Goal: Task Accomplishment & Management: Manage account settings

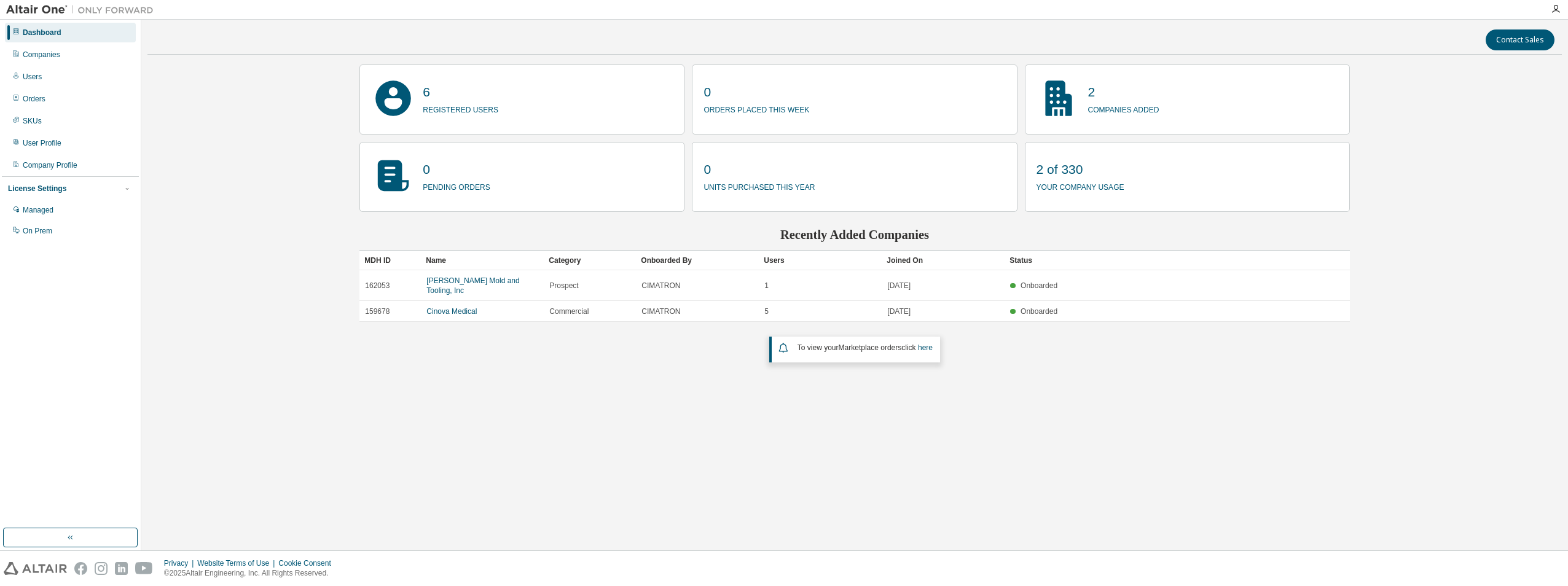
click at [481, 369] on div "Contact Sales 6 registered users 0 orders placed this week 2 companies added 0 …" at bounding box center [854, 285] width 1414 height 518
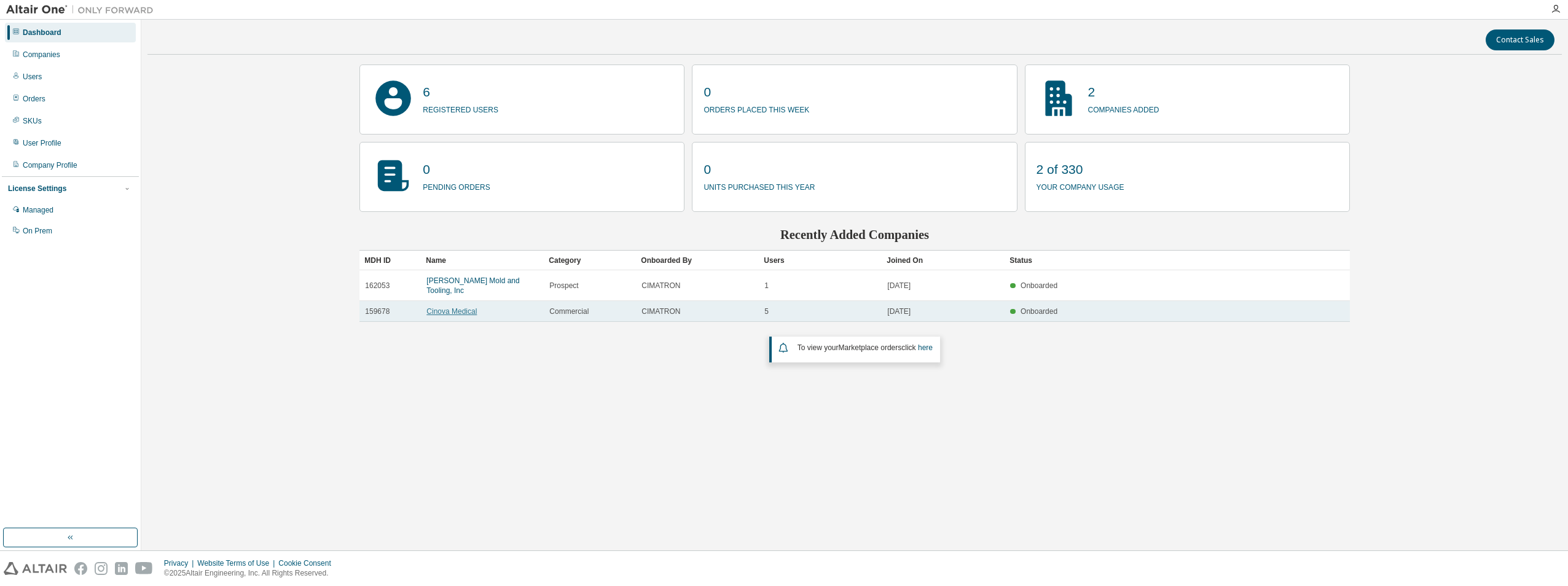
click at [456, 307] on link "Cinova Medical" at bounding box center [451, 311] width 50 height 9
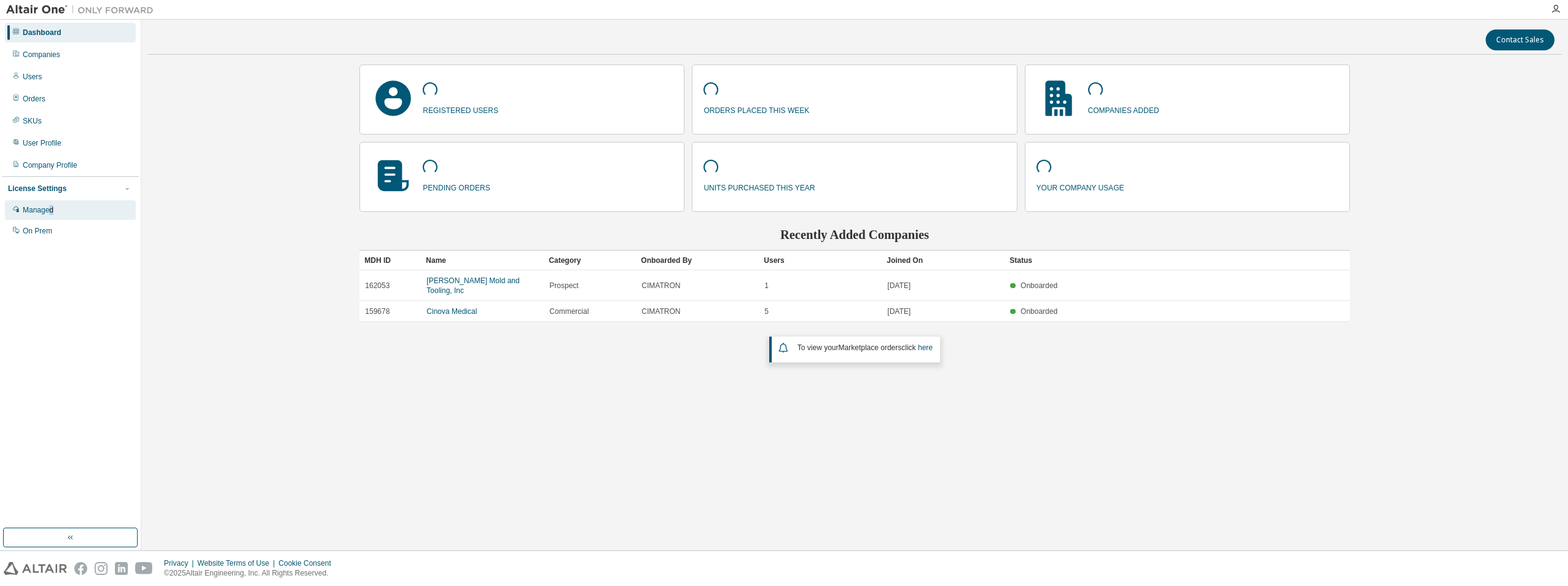
click at [54, 206] on div "Managed" at bounding box center [38, 210] width 31 height 10
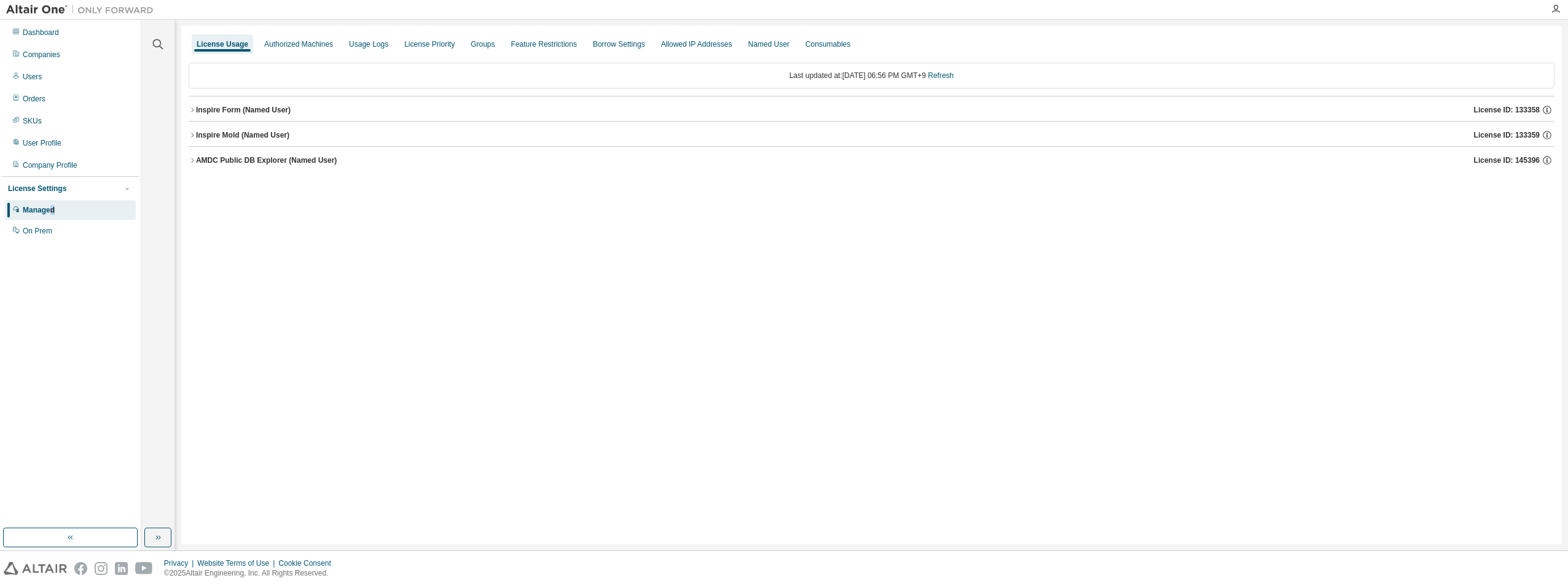
drag, startPoint x: 191, startPoint y: 108, endPoint x: 197, endPoint y: 107, distance: 6.1
click at [193, 108] on icon "button" at bounding box center [192, 110] width 7 height 7
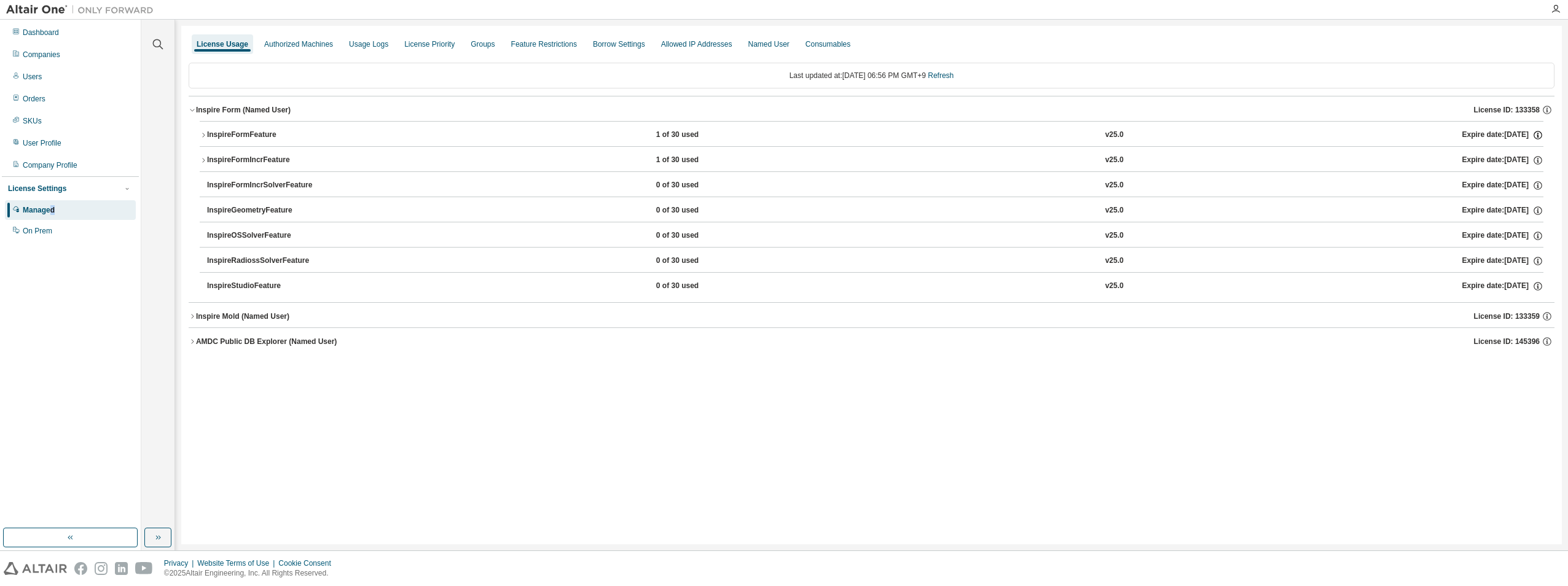
click at [1538, 134] on icon "button" at bounding box center [1538, 133] width 1 height 1
click at [1427, 345] on div "AMDC Public DB Explorer (Named User) License ID: 145396" at bounding box center [875, 341] width 1359 height 11
click at [1354, 395] on div "License Usage Authorized Machines Usage Logs License Priority Groups Feature Re…" at bounding box center [871, 285] width 1381 height 518
click at [204, 132] on icon "button" at bounding box center [203, 134] width 7 height 7
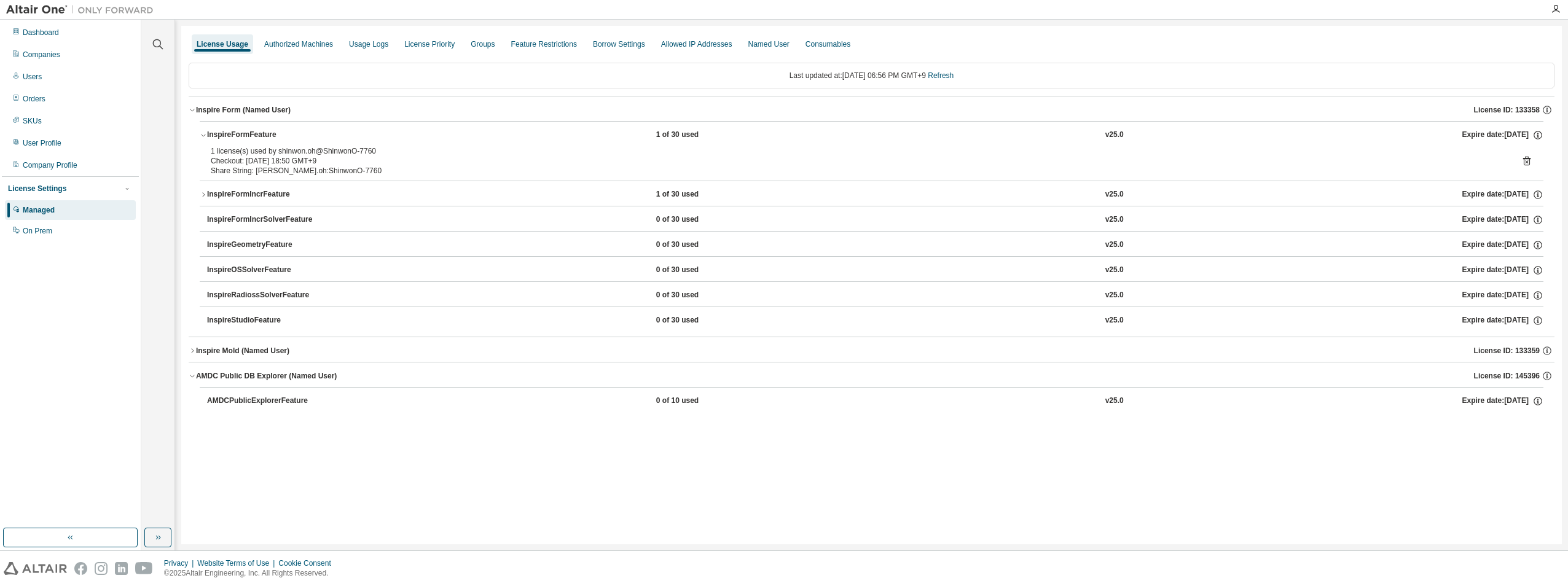
click at [204, 132] on icon "button" at bounding box center [203, 134] width 7 height 7
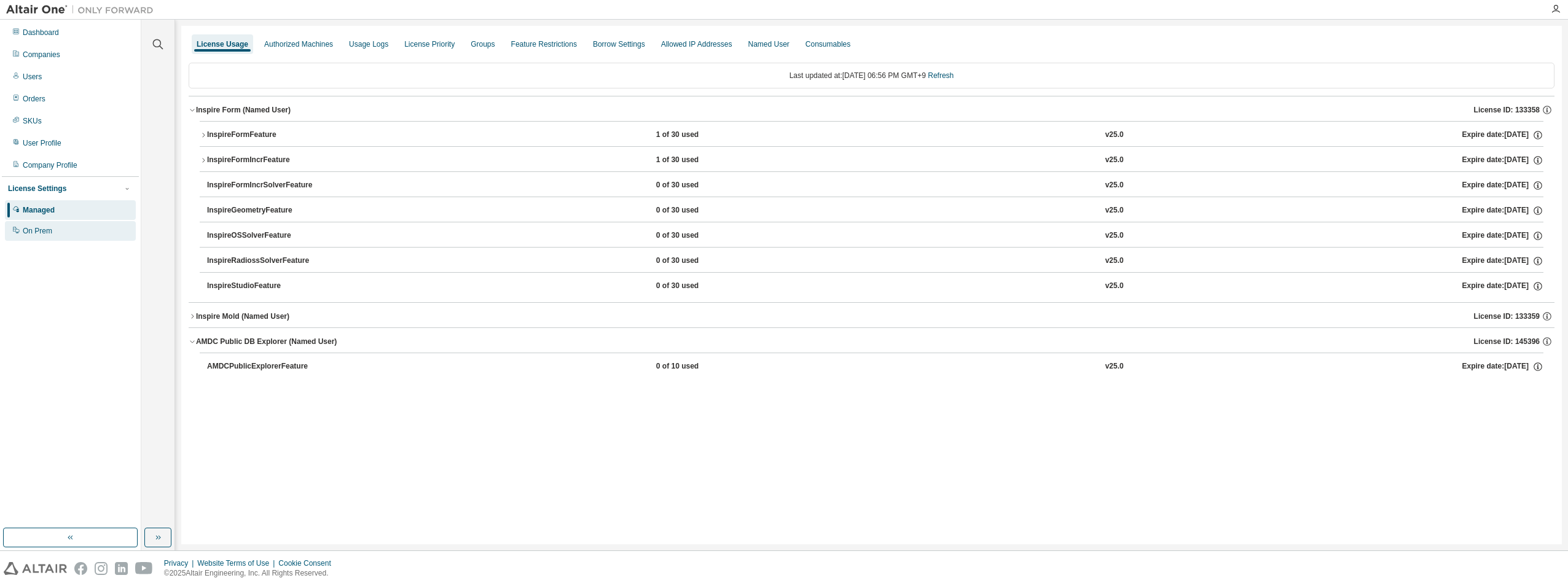
click at [30, 235] on div "On Prem" at bounding box center [37, 231] width 29 height 10
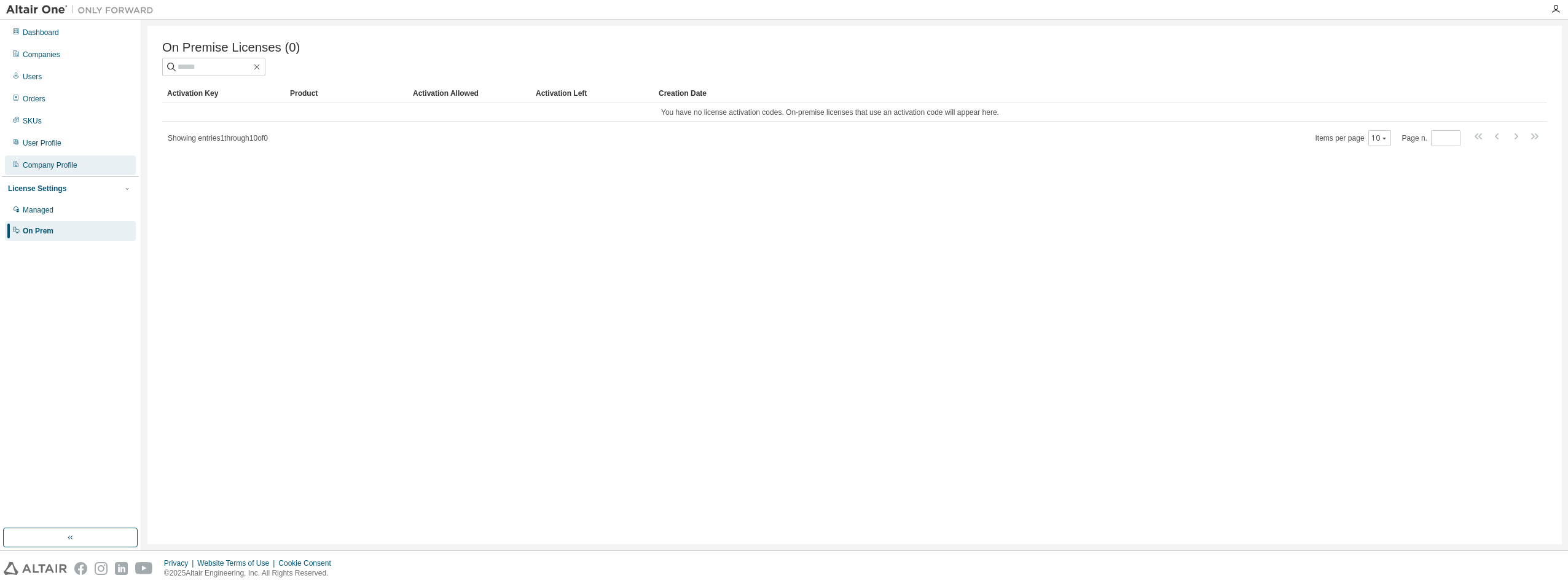
click at [41, 165] on div "Company Profile" at bounding box center [50, 165] width 55 height 10
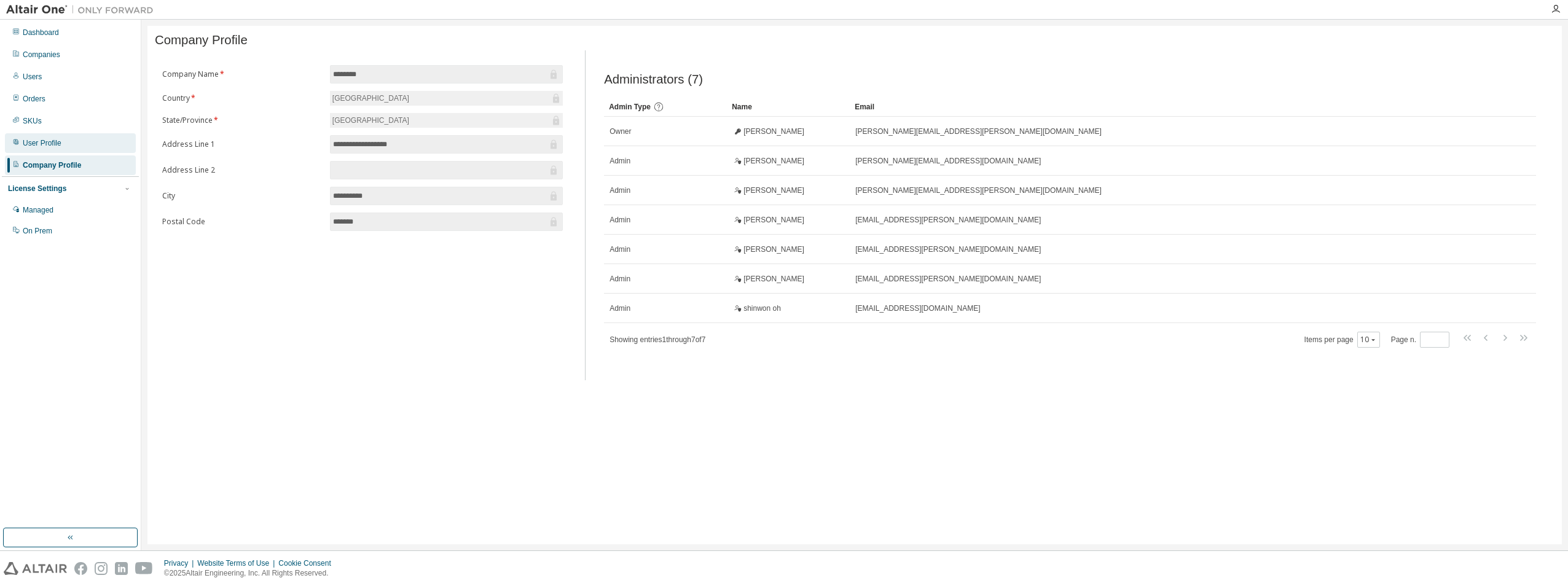
click at [57, 148] on div "User Profile" at bounding box center [70, 142] width 131 height 19
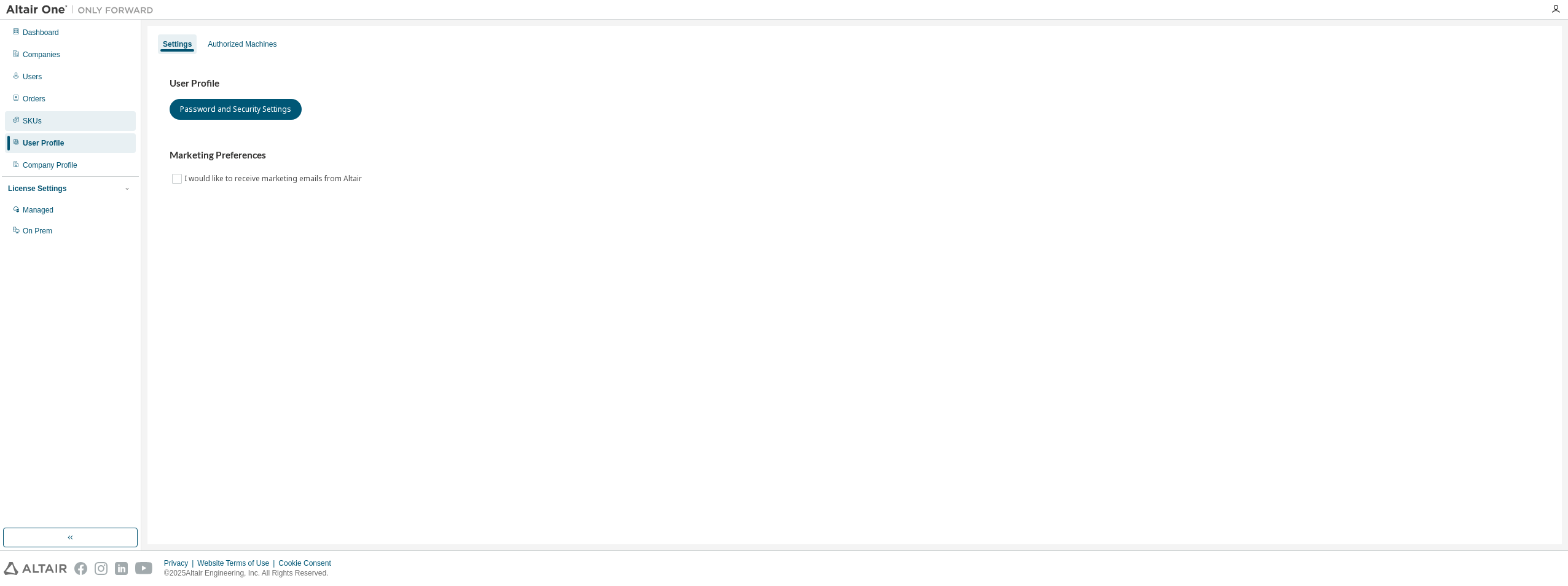
click at [37, 120] on div "SKUs" at bounding box center [32, 121] width 19 height 10
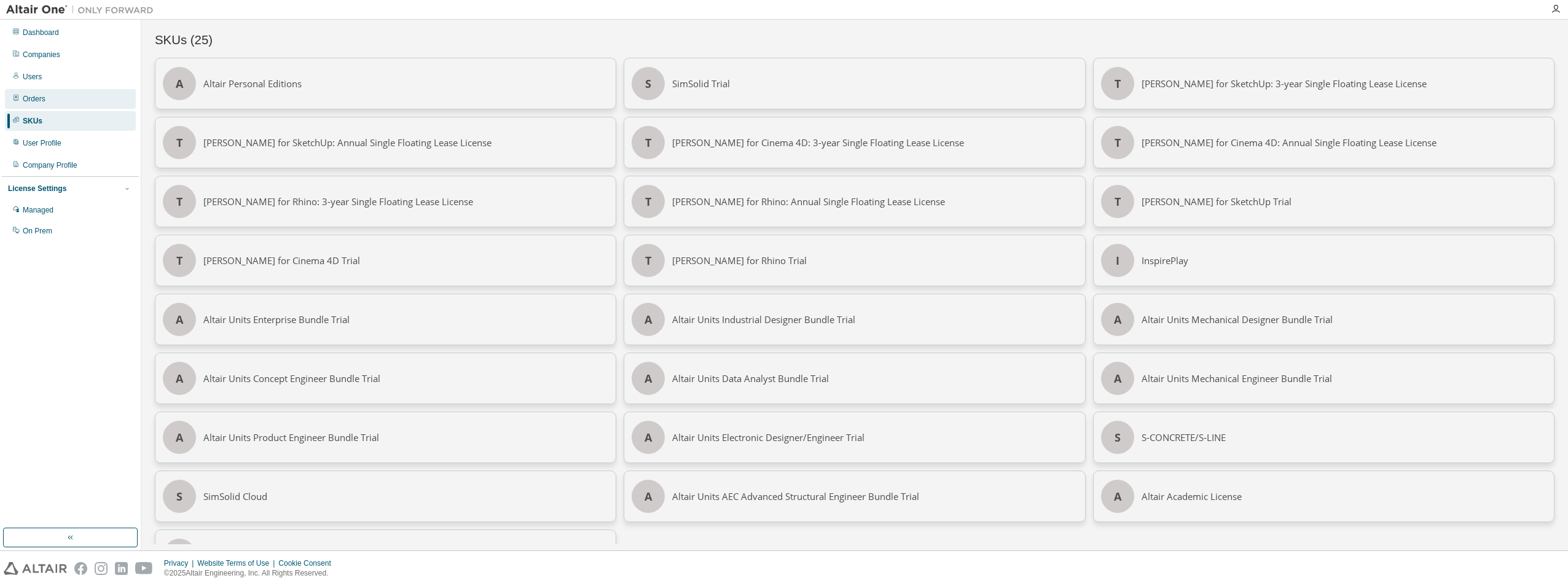
click at [41, 103] on div "Orders" at bounding box center [34, 98] width 23 height 10
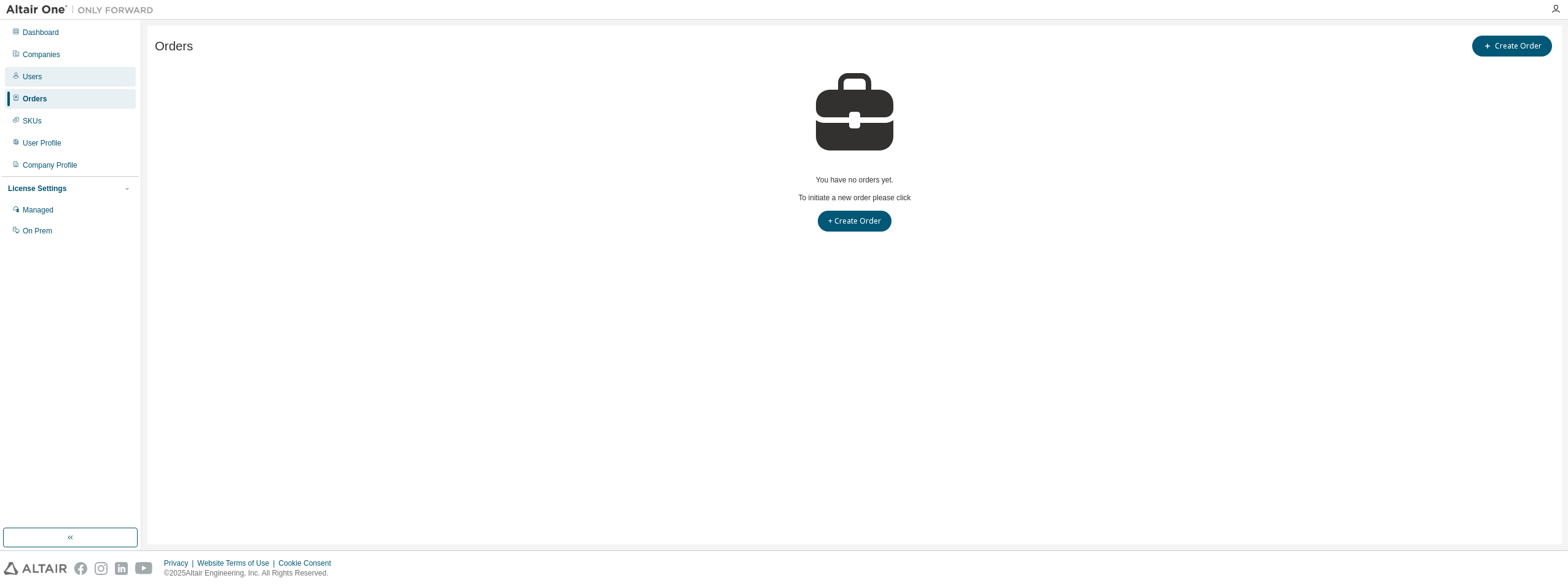
click at [42, 77] on div "Users" at bounding box center [70, 76] width 131 height 19
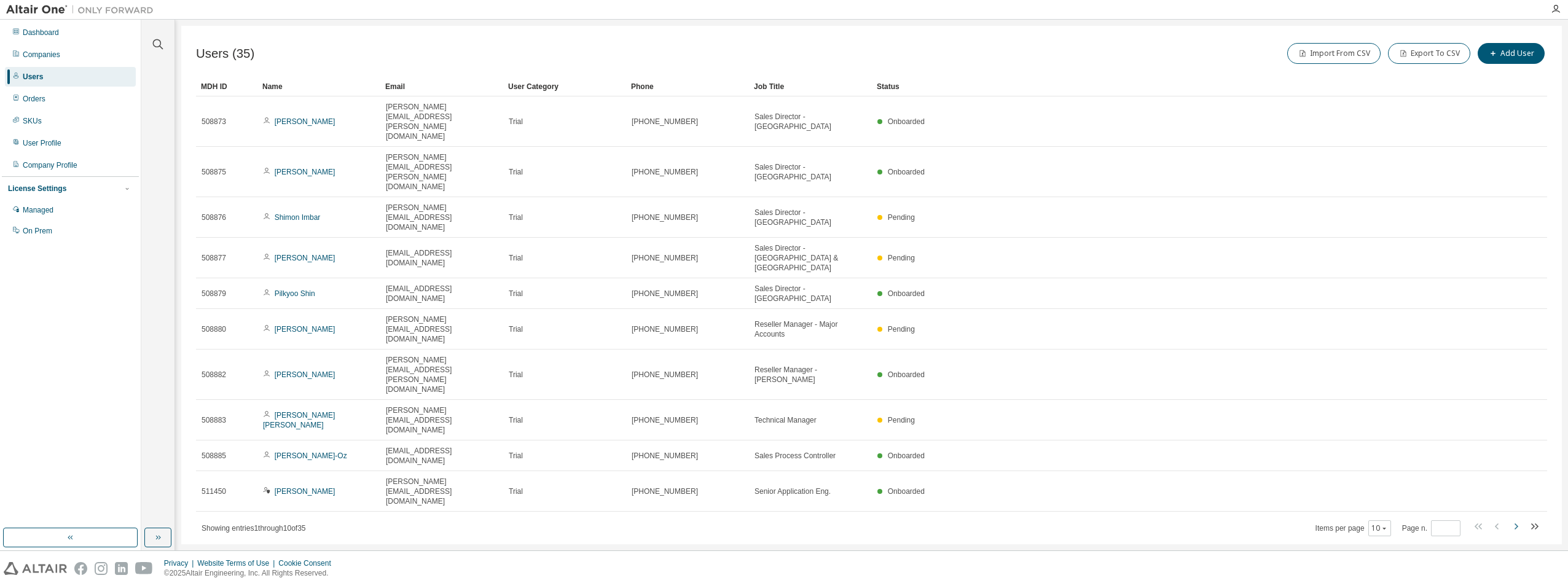
click at [1516, 523] on icon "button" at bounding box center [1516, 526] width 4 height 6
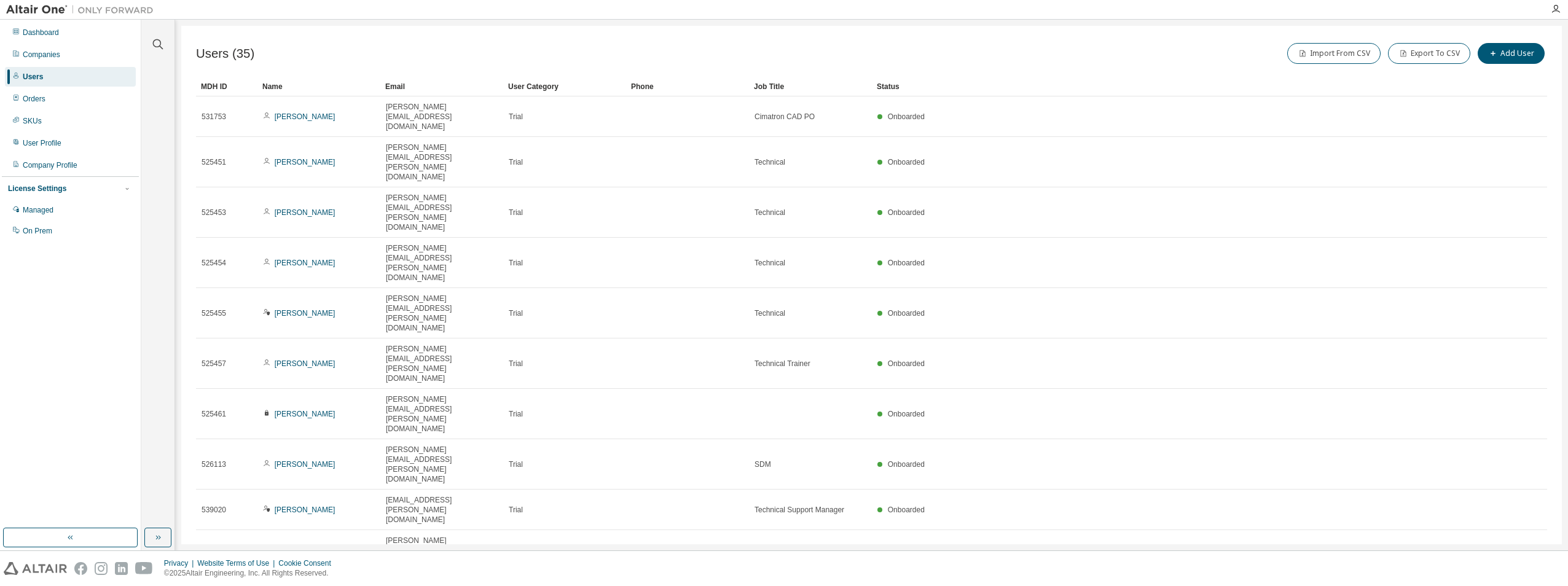
click at [1516, 585] on icon "button" at bounding box center [1516, 595] width 4 height 6
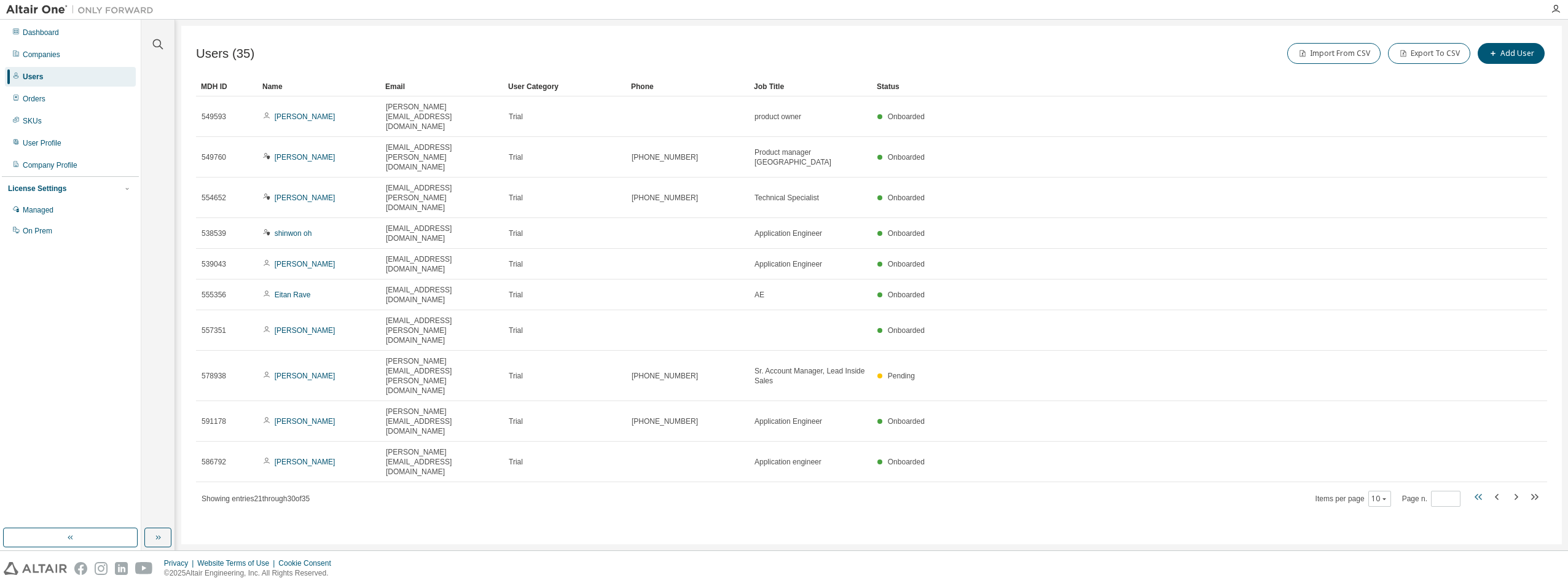
click at [1477, 490] on icon "button" at bounding box center [1479, 497] width 15 height 15
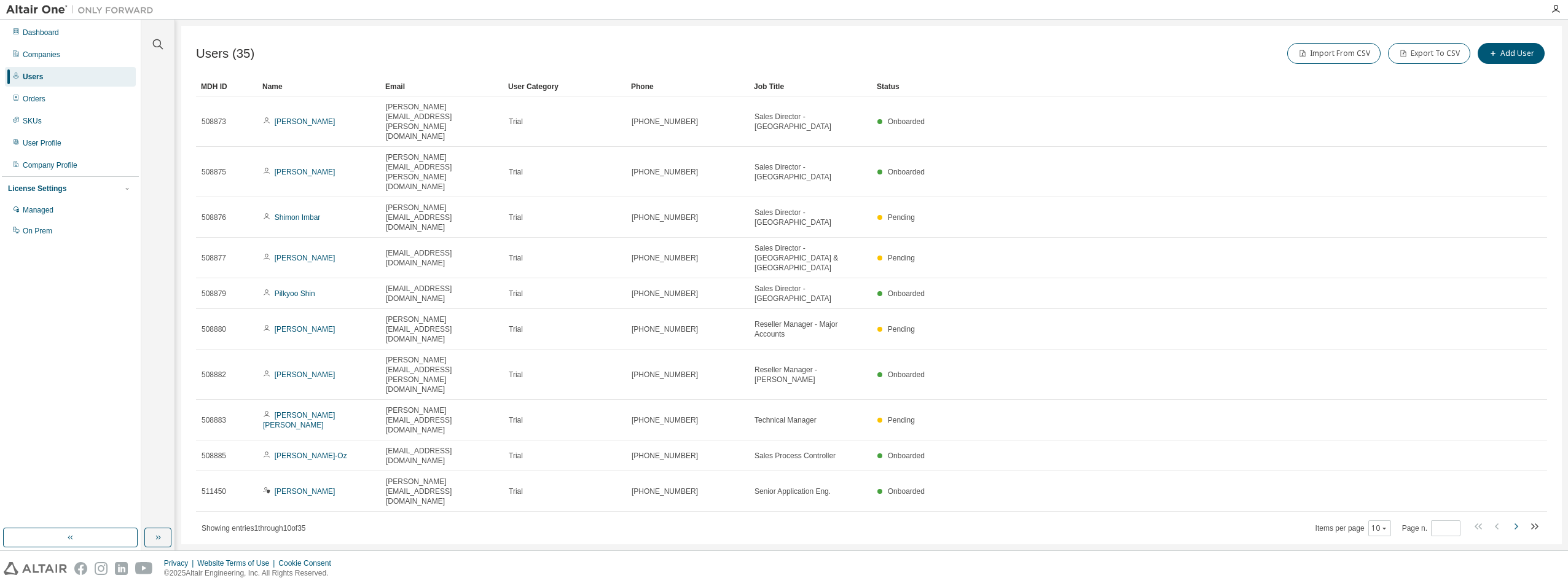
click at [1516, 523] on icon "button" at bounding box center [1516, 526] width 4 height 6
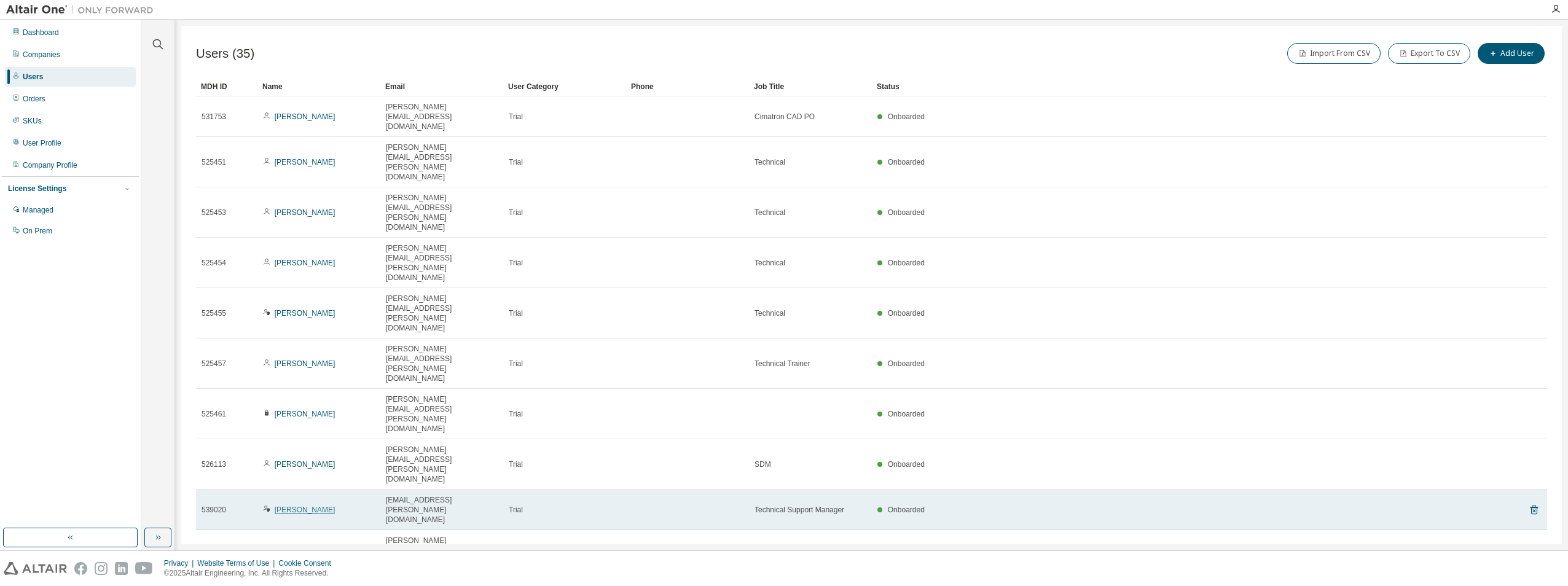
click at [296, 506] on link "[PERSON_NAME]" at bounding box center [304, 510] width 61 height 9
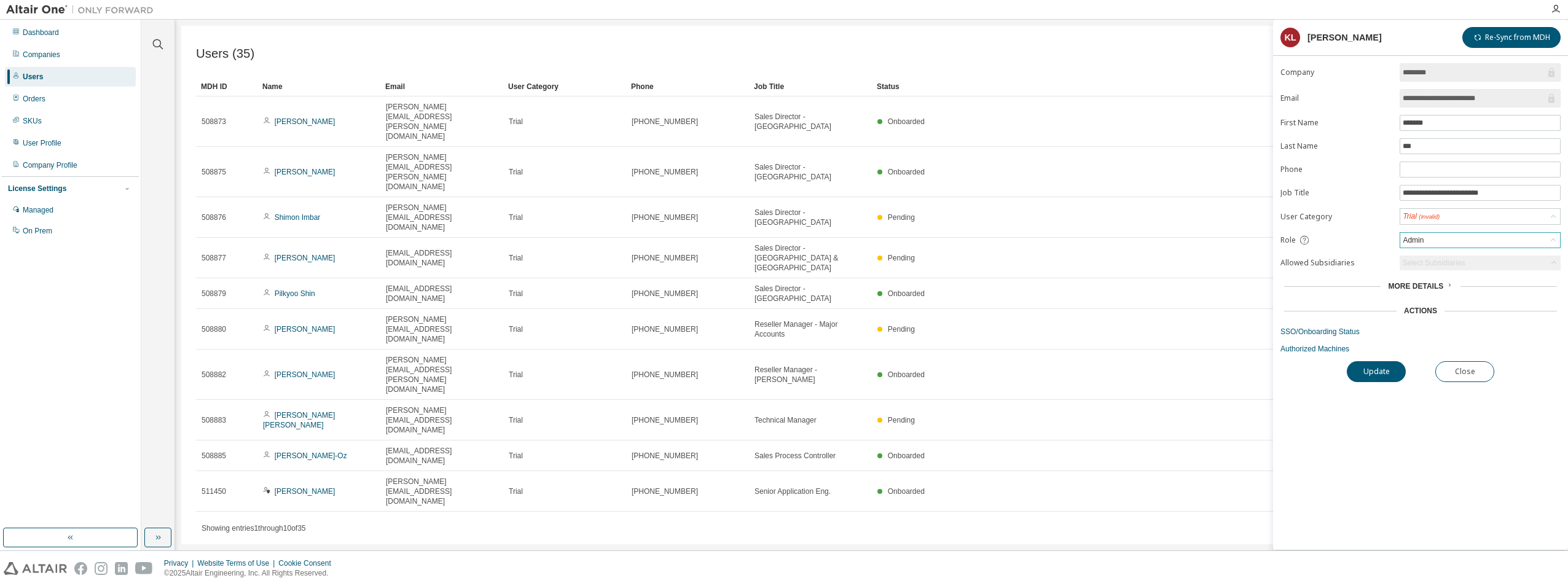
click at [1485, 242] on div "Admin" at bounding box center [1480, 240] width 160 height 15
click at [1429, 450] on div "**********" at bounding box center [1420, 306] width 295 height 486
click at [1439, 285] on span "More Details" at bounding box center [1415, 286] width 56 height 9
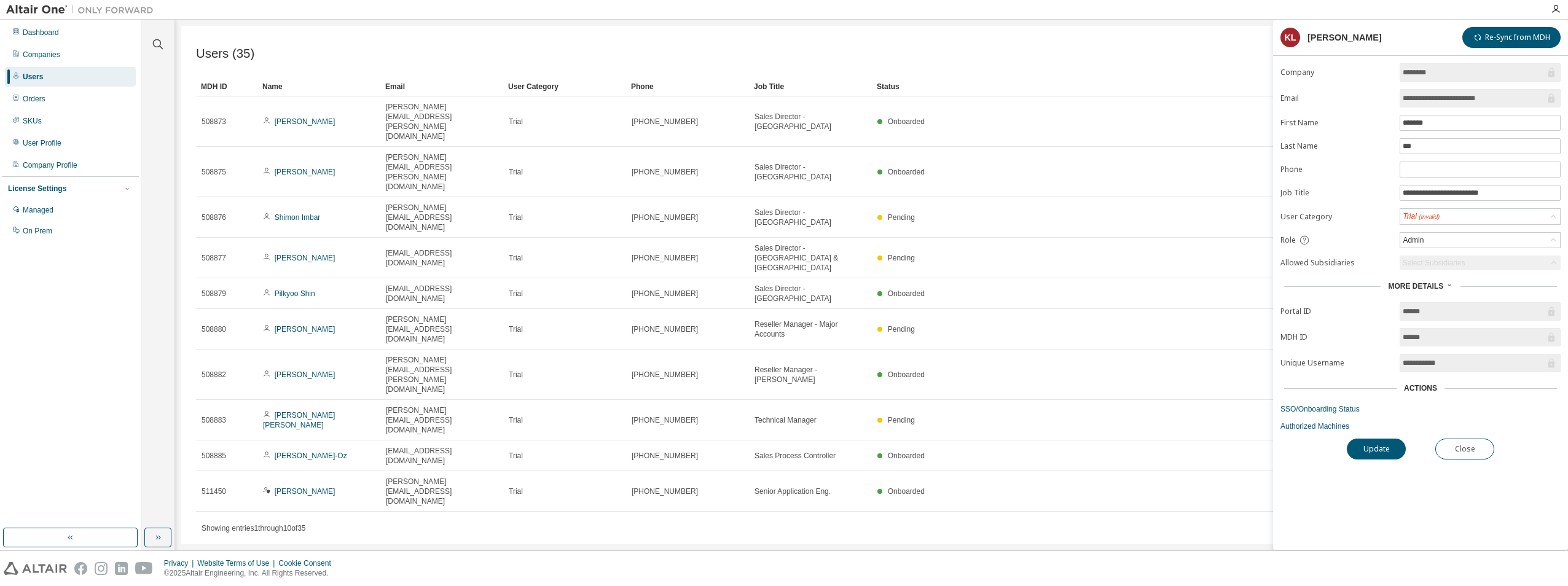
click at [1439, 285] on span "More Details" at bounding box center [1415, 286] width 56 height 9
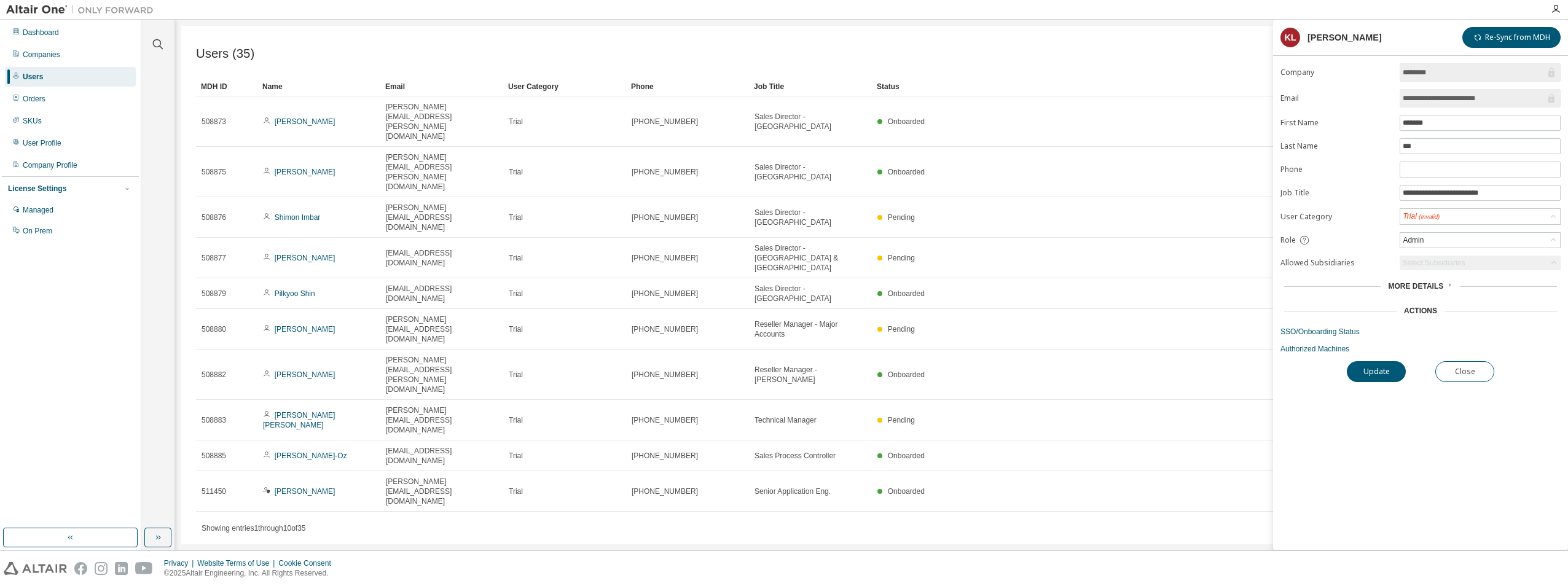
click at [1353, 427] on div "**********" at bounding box center [1420, 306] width 295 height 486
click at [1472, 367] on button "Close" at bounding box center [1465, 371] width 59 height 21
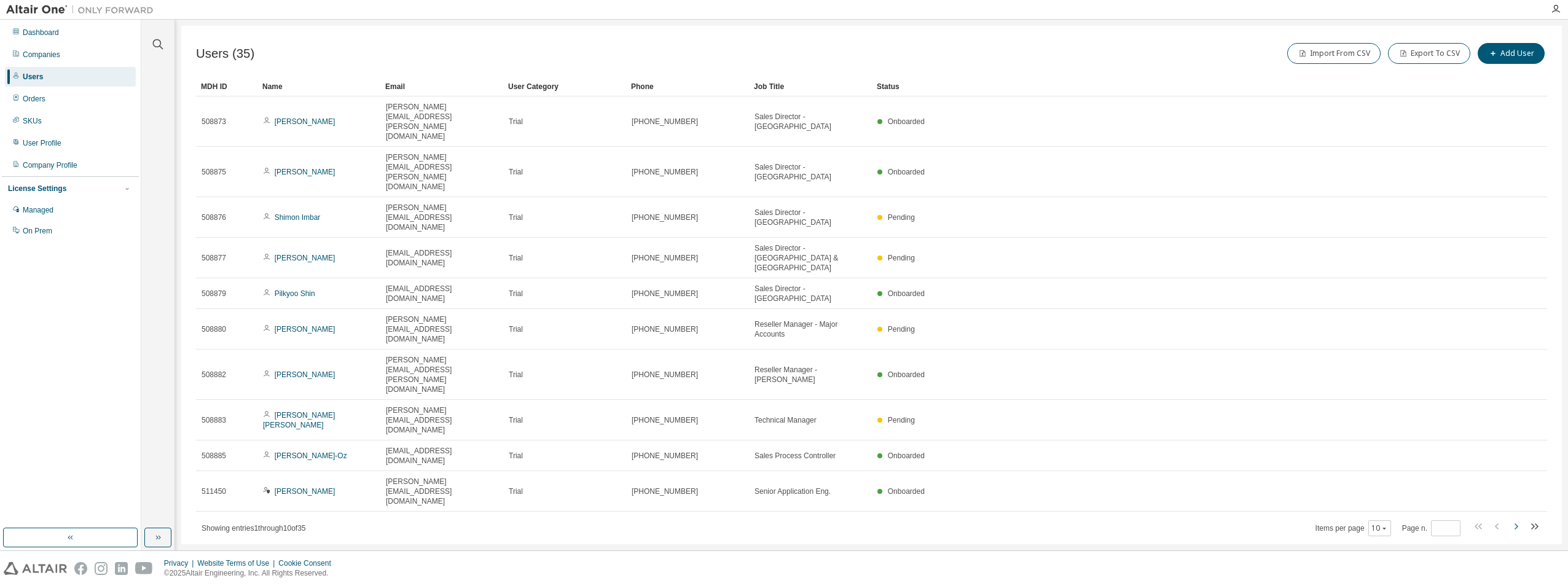
click at [1515, 519] on icon "button" at bounding box center [1516, 526] width 15 height 15
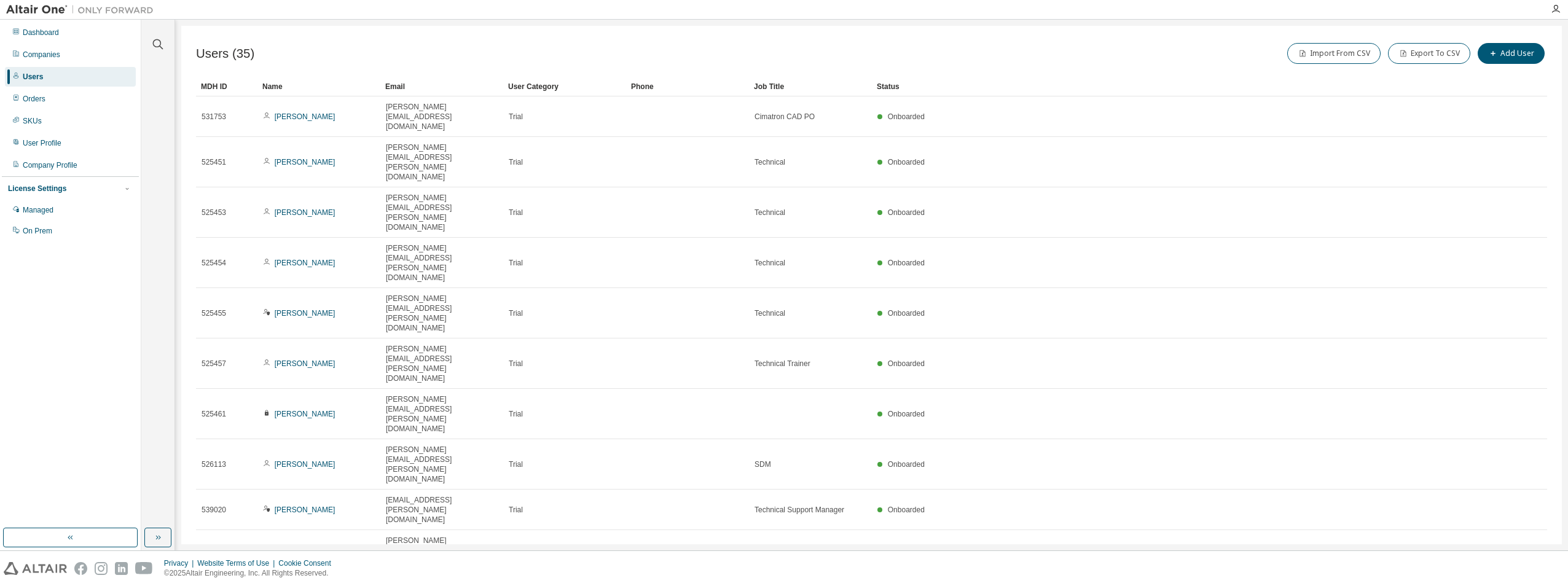
click at [1517, 585] on icon "button" at bounding box center [1516, 595] width 4 height 6
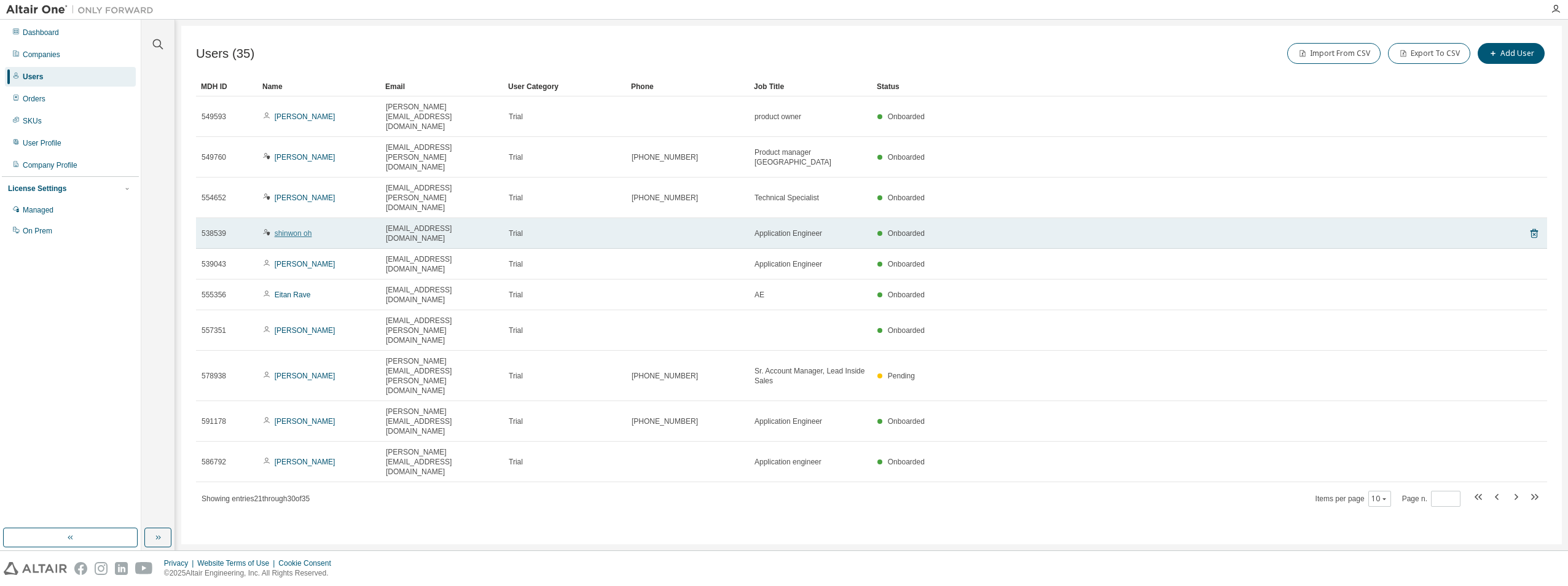
click at [299, 229] on link "shinwon oh" at bounding box center [293, 233] width 37 height 9
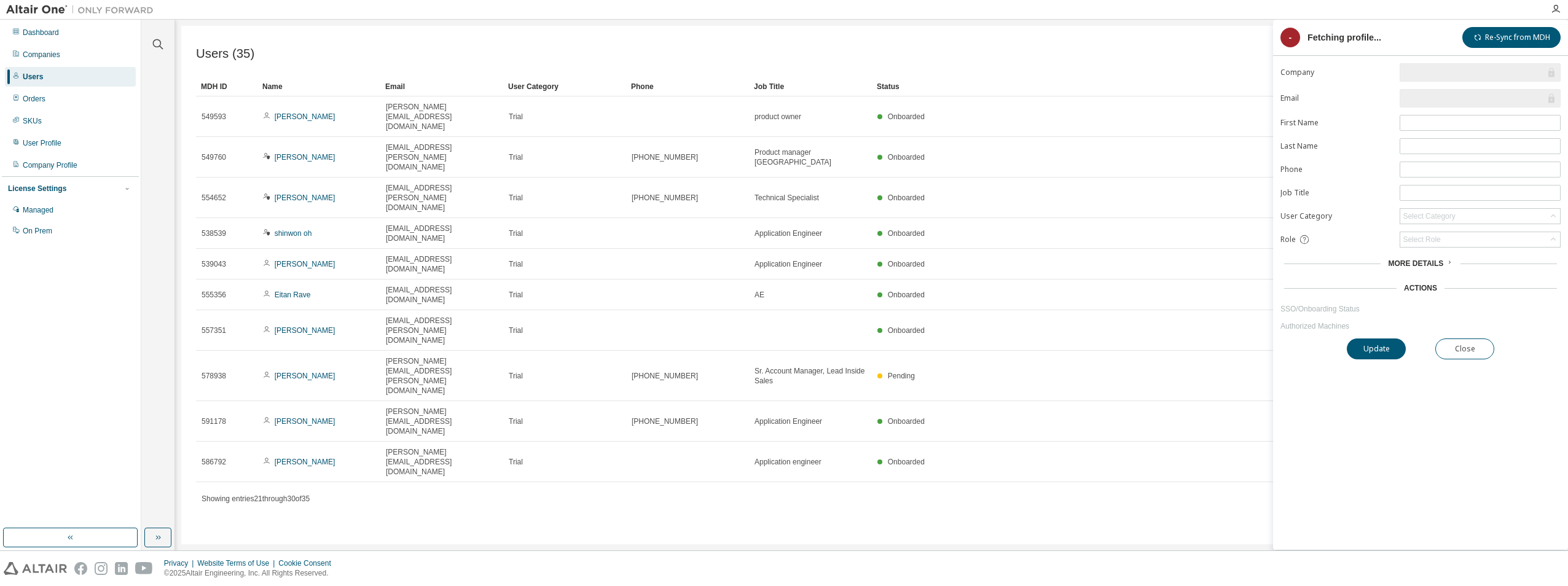
type input "*"
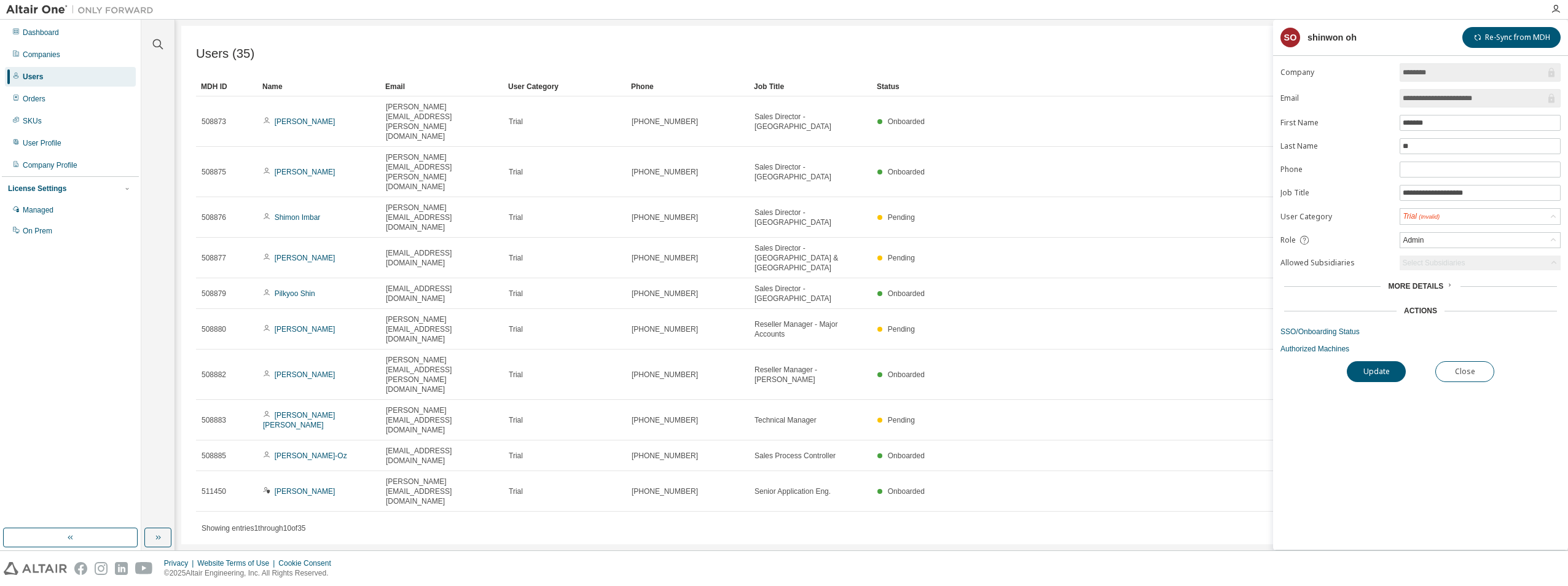
click at [1197, 420] on div "Users (35) Import From CSV Export To CSV Add User Clear Load Save Save As Field…" at bounding box center [871, 285] width 1381 height 518
click at [1486, 373] on button "Close" at bounding box center [1465, 371] width 59 height 21
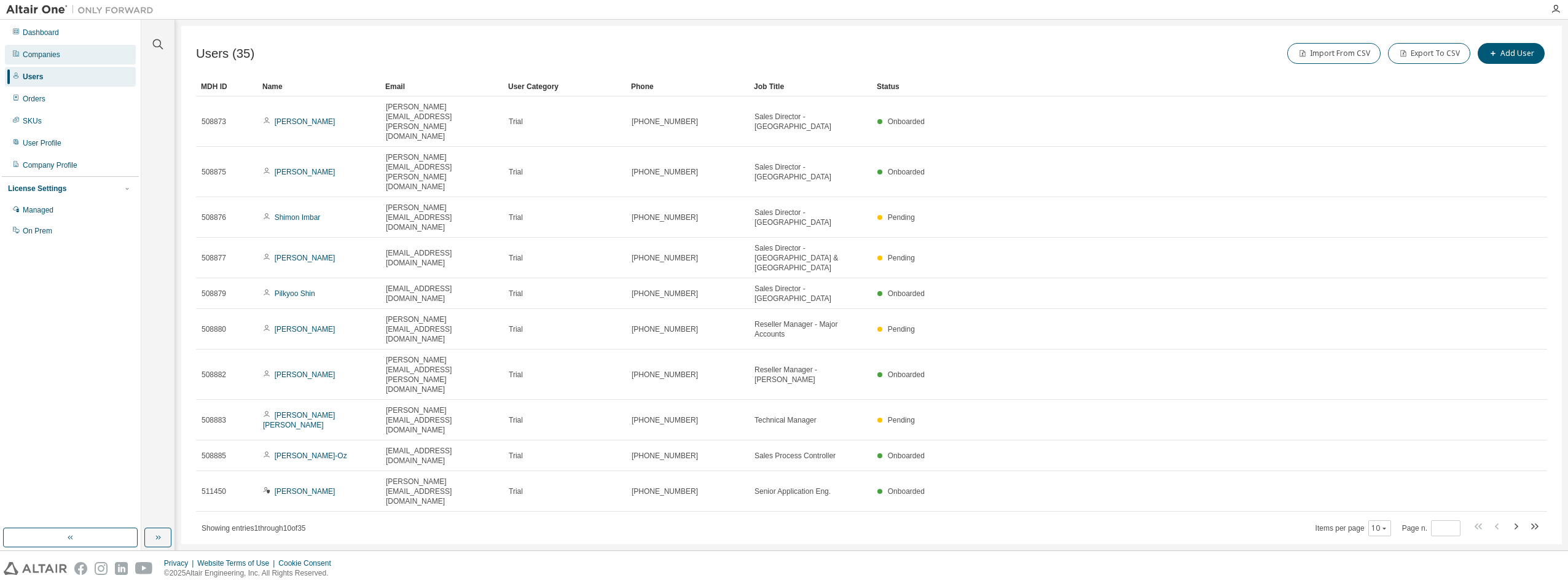
click at [41, 56] on div "Companies" at bounding box center [41, 54] width 37 height 10
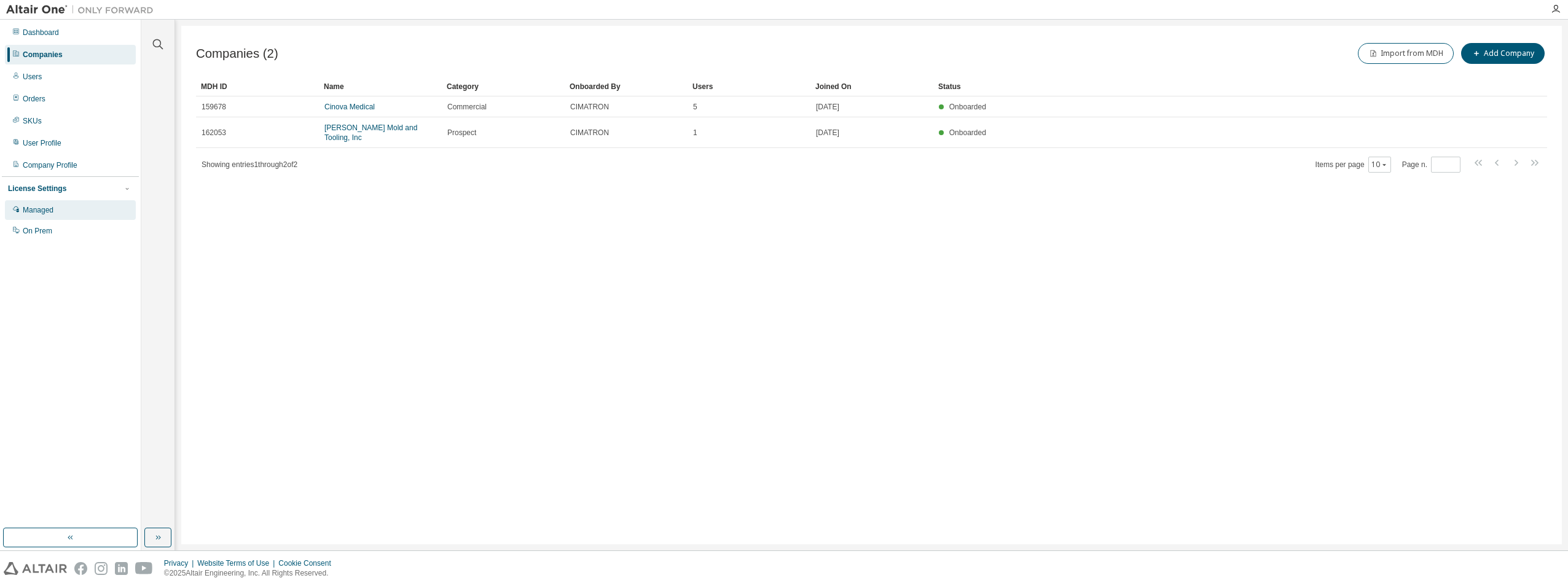
click at [48, 211] on div "Managed" at bounding box center [38, 210] width 31 height 10
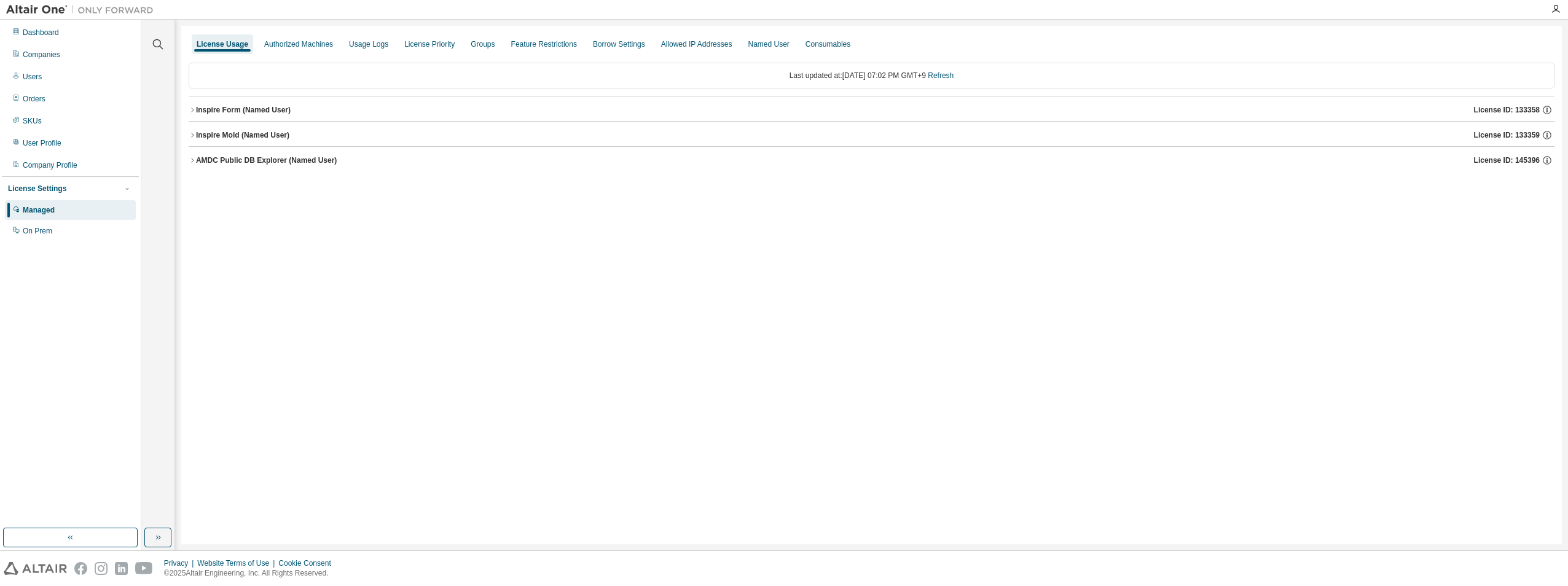
click at [195, 108] on icon "button" at bounding box center [192, 110] width 7 height 7
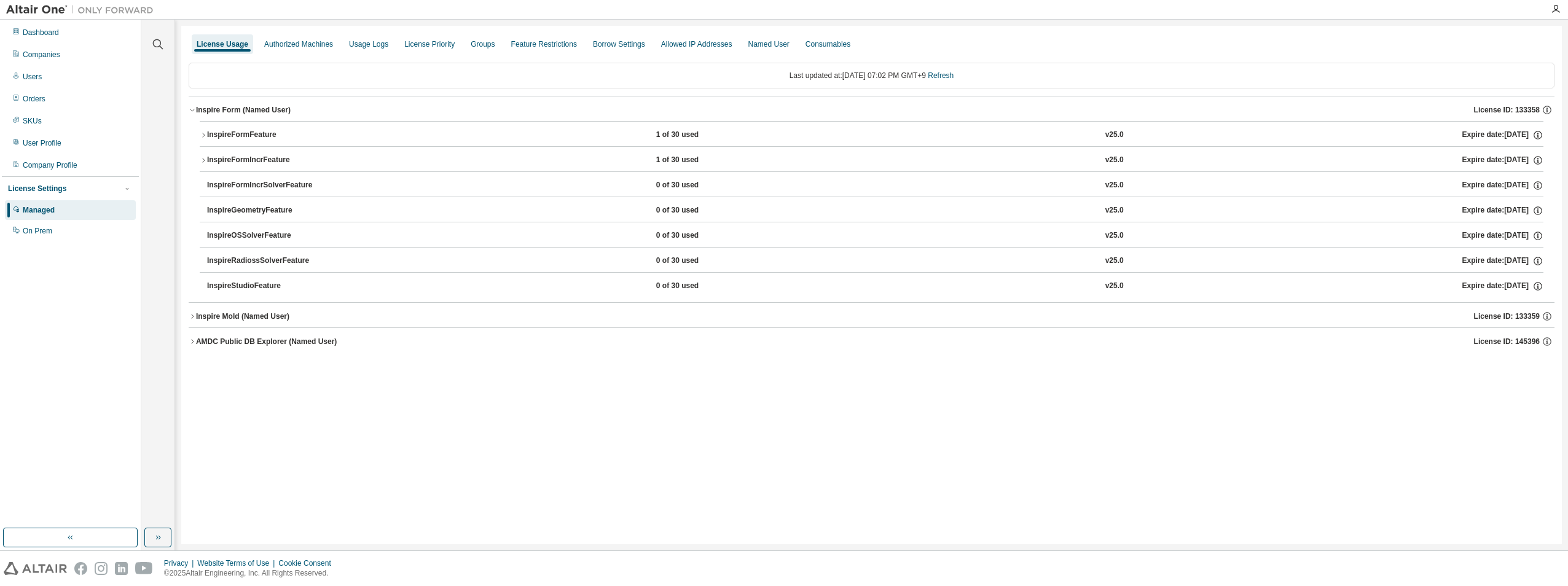
click at [201, 161] on icon "button" at bounding box center [203, 160] width 7 height 7
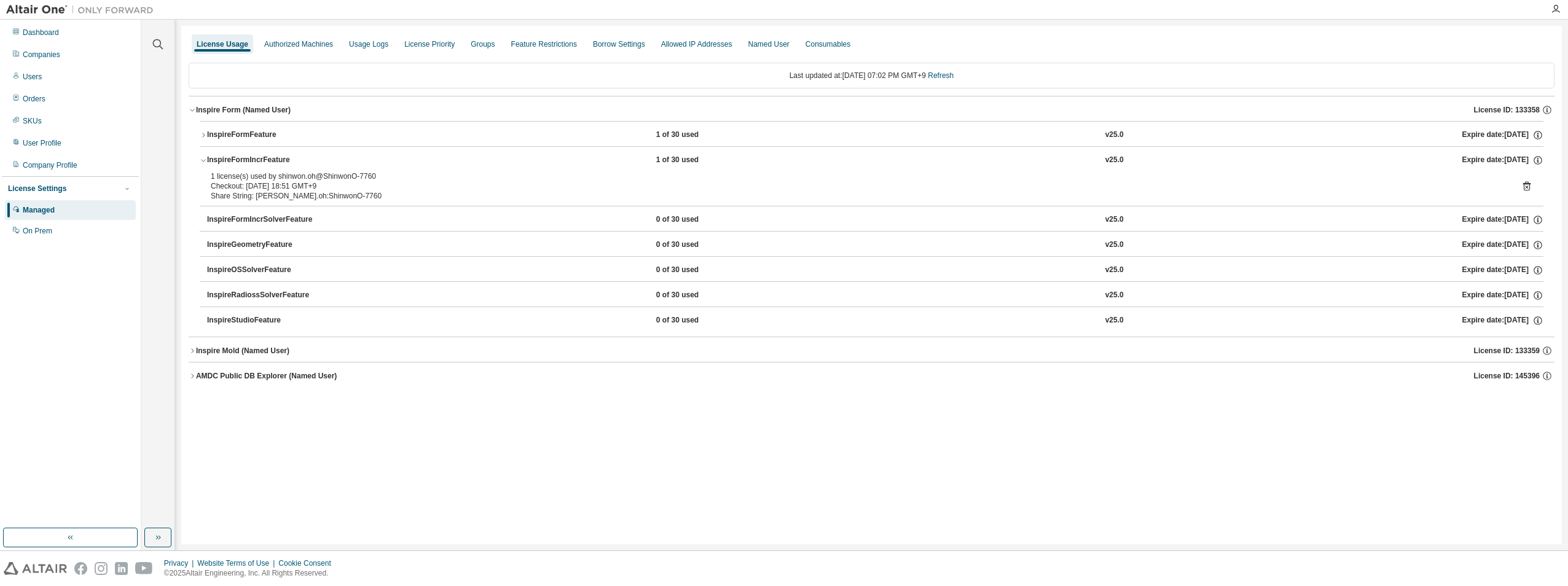
click at [201, 161] on icon "button" at bounding box center [203, 160] width 7 height 7
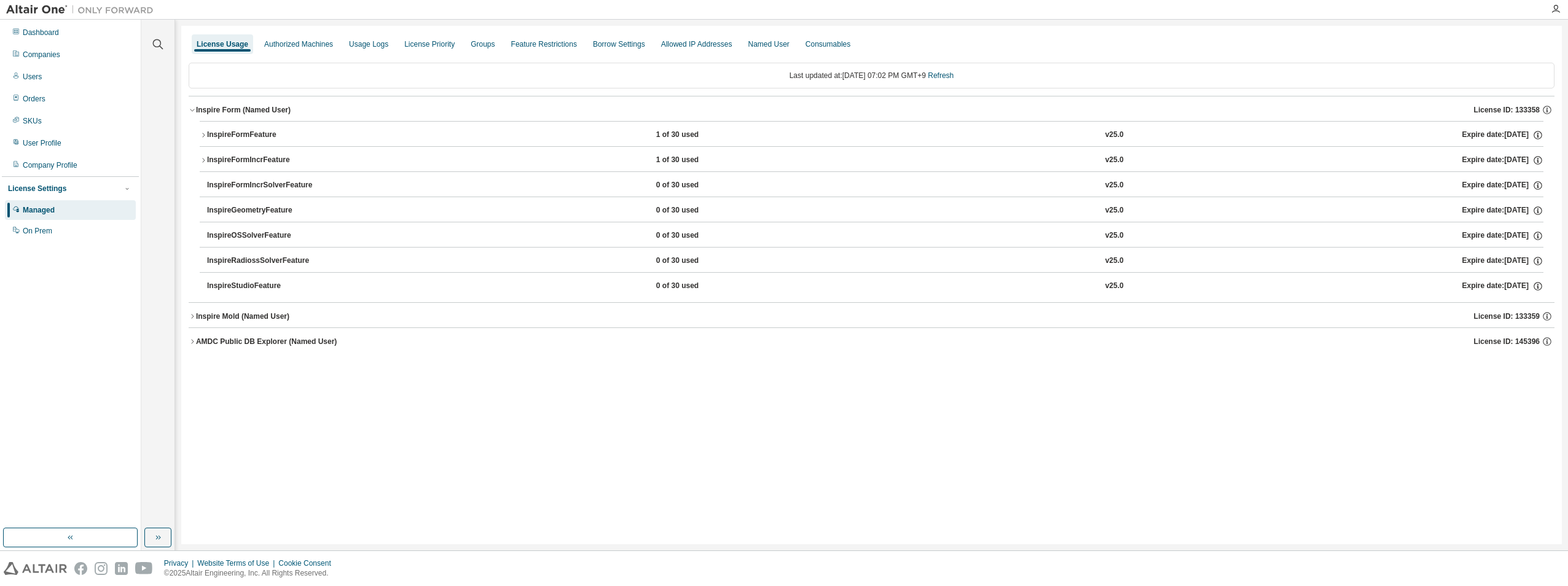
click at [200, 134] on icon "button" at bounding box center [203, 134] width 7 height 7
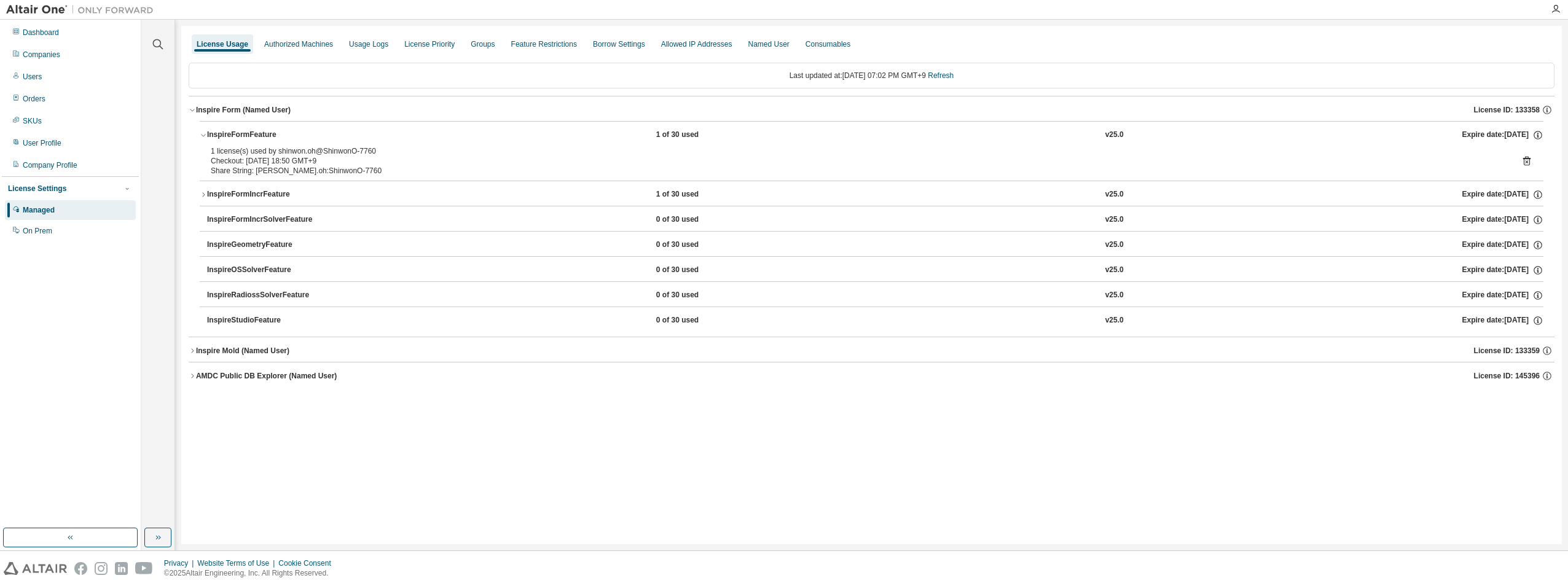
click at [200, 134] on icon "button" at bounding box center [203, 134] width 7 height 7
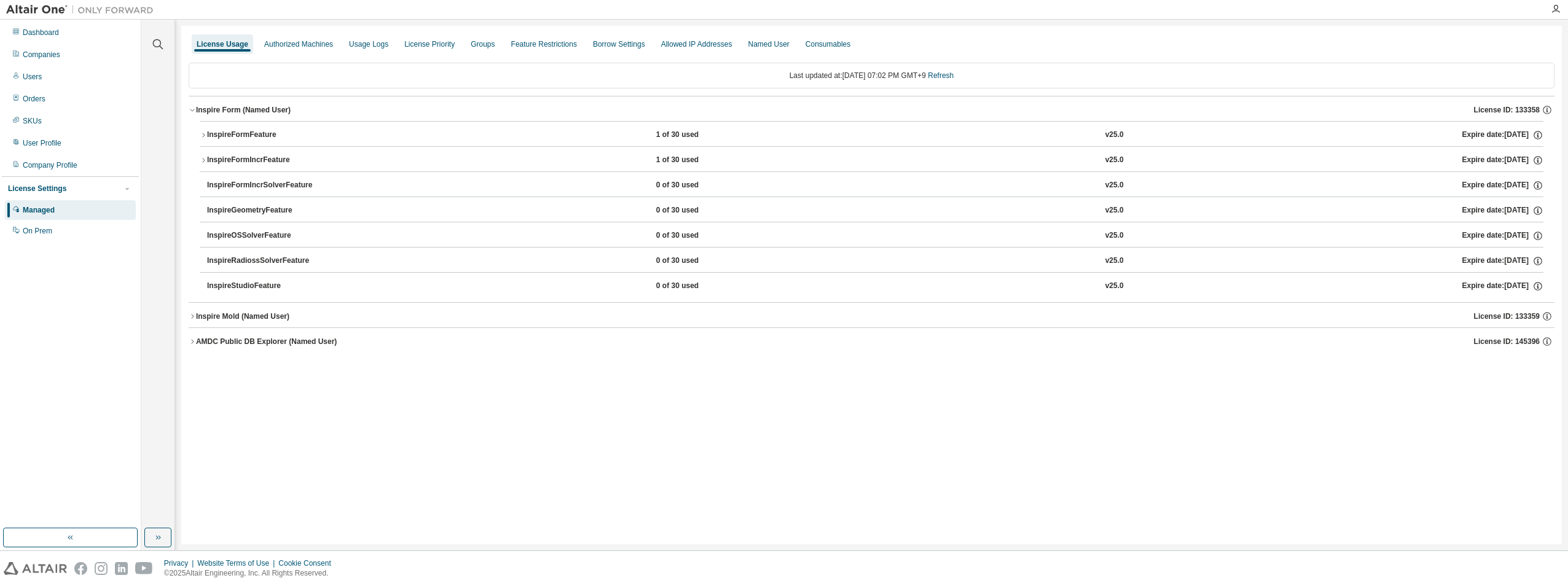
click at [200, 134] on icon "button" at bounding box center [203, 134] width 7 height 7
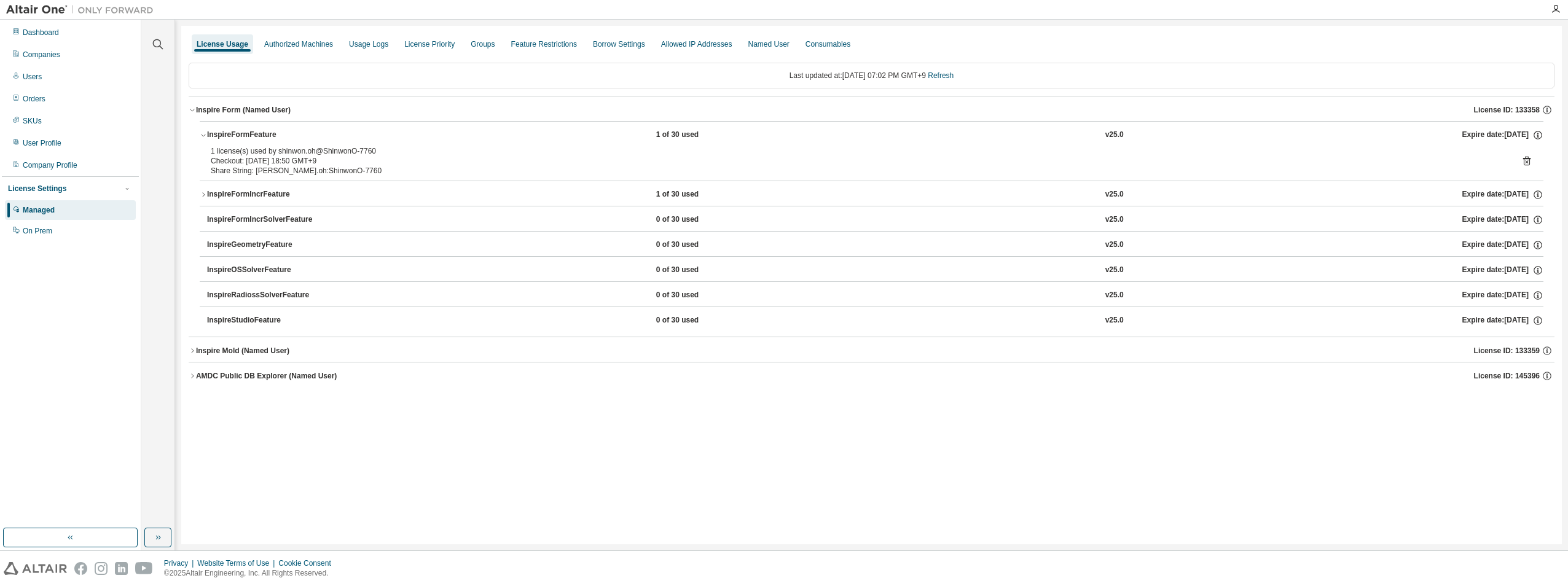
click at [200, 134] on icon "button" at bounding box center [203, 134] width 7 height 7
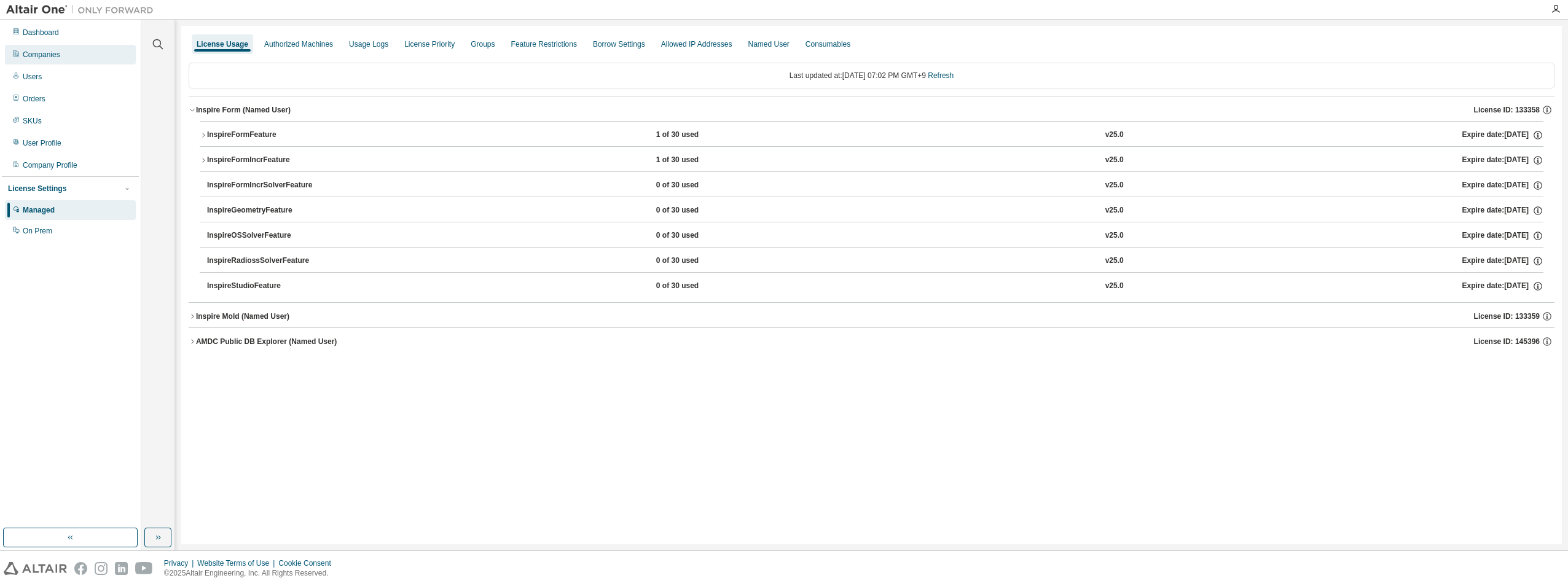
click at [52, 53] on div "Companies" at bounding box center [41, 54] width 37 height 10
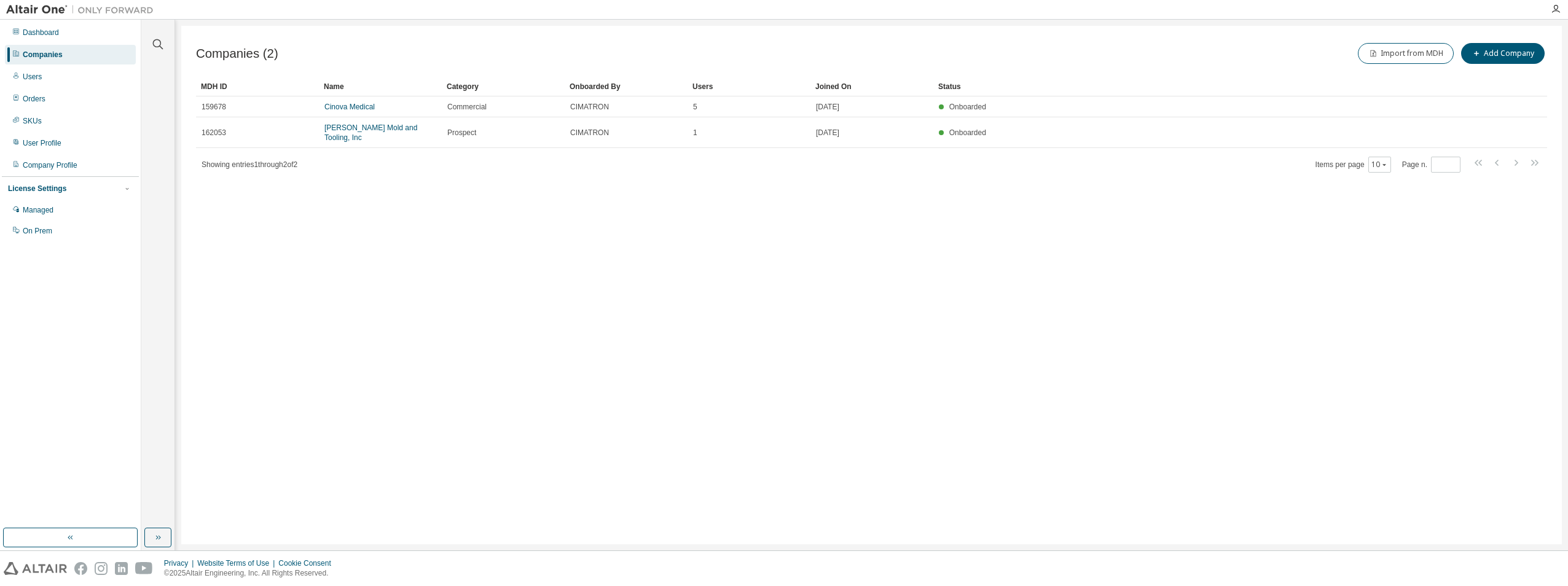
click at [52, 53] on div "Companies" at bounding box center [43, 54] width 40 height 10
click at [44, 76] on div "Users" at bounding box center [70, 76] width 131 height 19
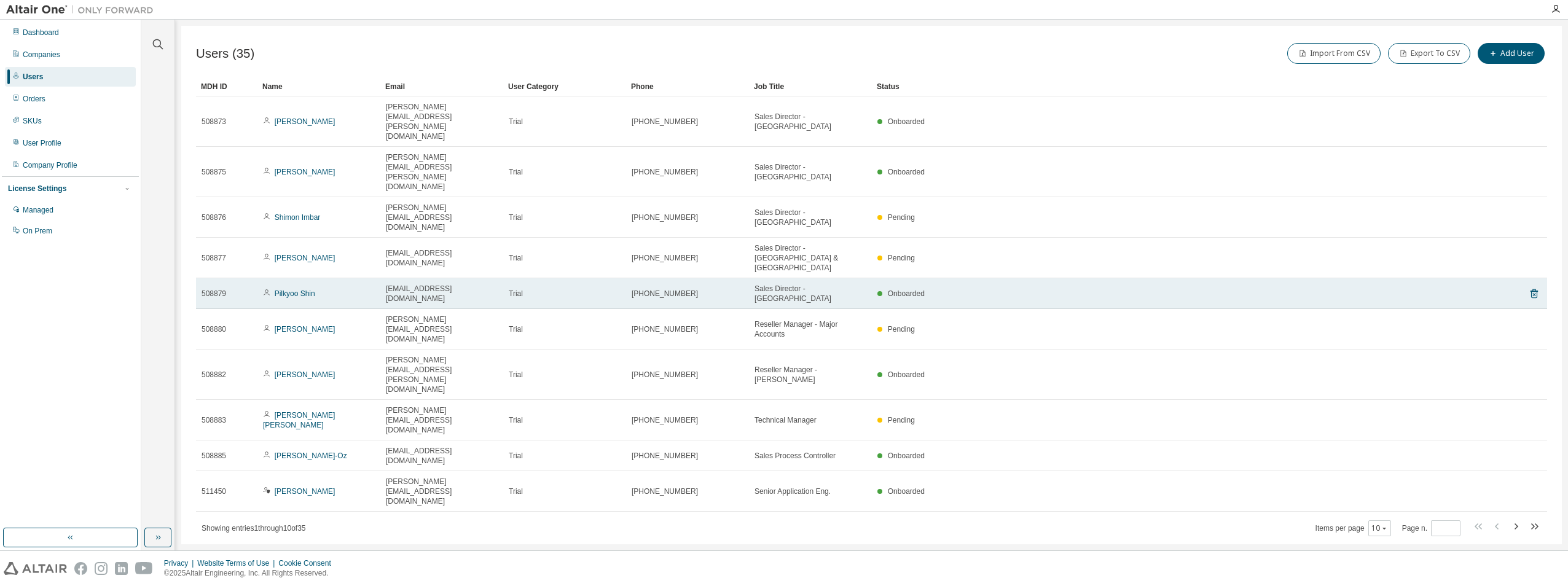
click at [907, 289] on span "Onboarded" at bounding box center [906, 293] width 37 height 9
click at [776, 284] on span "Sales Director - [GEOGRAPHIC_DATA]" at bounding box center [810, 293] width 112 height 19
click at [681, 288] on span "[PHONE_NUMBER]" at bounding box center [665, 293] width 66 height 10
click at [634, 288] on span "[PHONE_NUMBER]" at bounding box center [665, 293] width 66 height 10
click at [289, 289] on link "Pilkyoo Shin" at bounding box center [294, 293] width 41 height 9
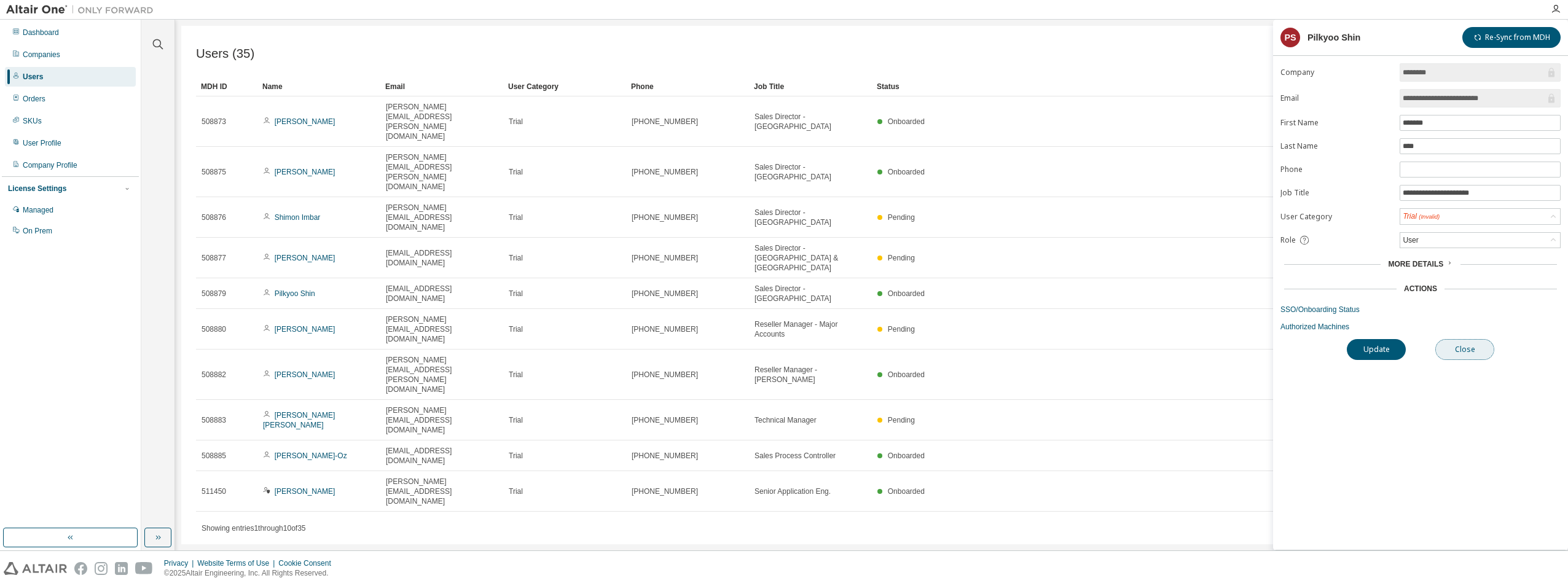
click at [1465, 349] on button "Close" at bounding box center [1465, 349] width 59 height 21
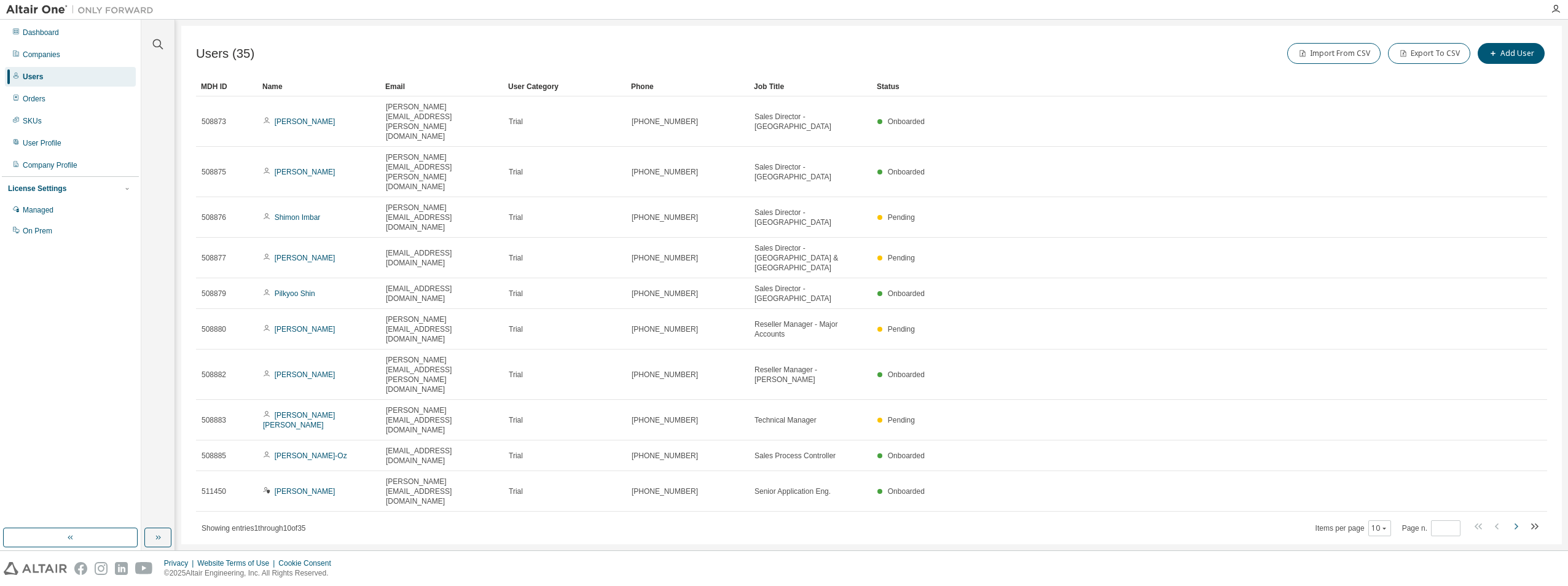
click at [1518, 519] on icon "button" at bounding box center [1516, 526] width 15 height 15
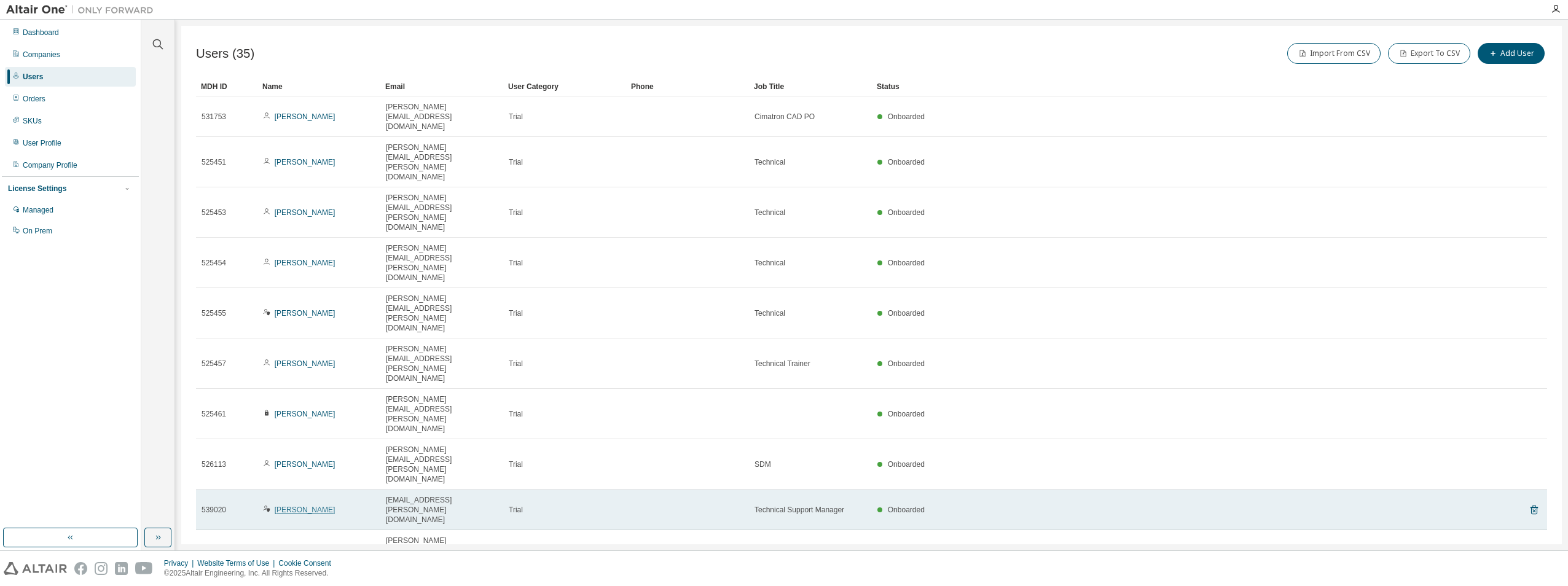
click at [300, 506] on link "[PERSON_NAME]" at bounding box center [304, 510] width 61 height 9
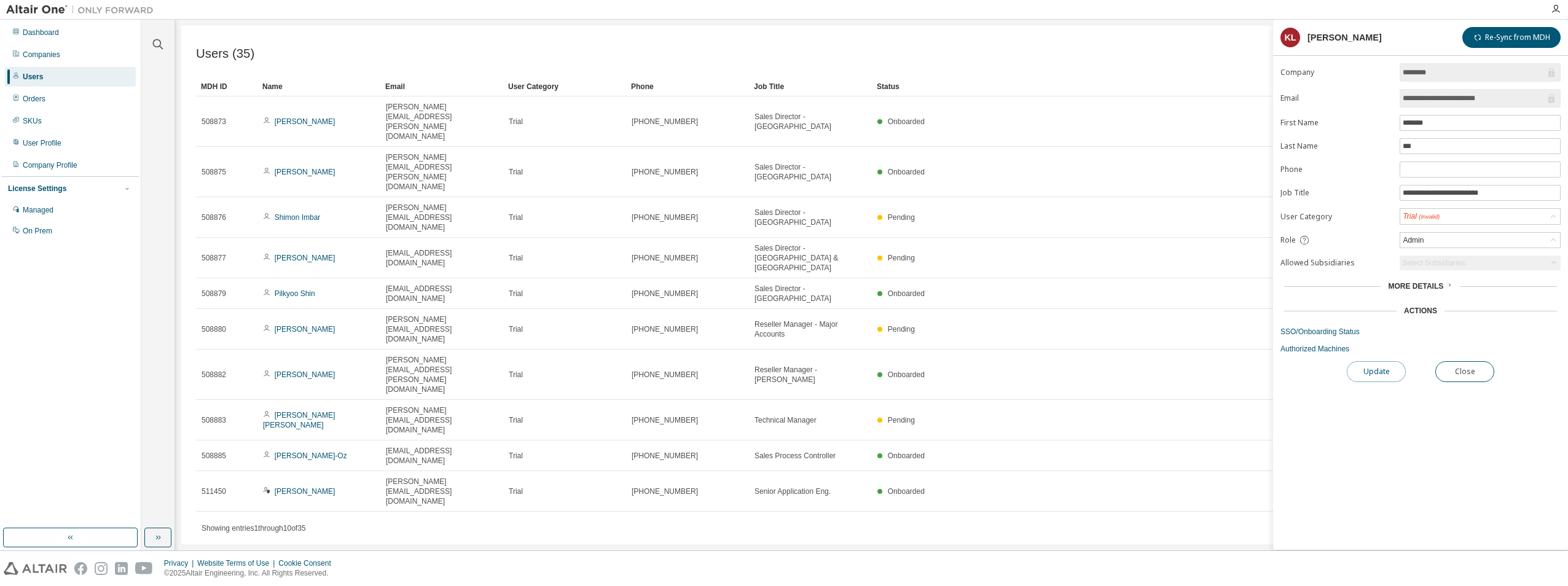
click at [1375, 362] on button "Update" at bounding box center [1376, 371] width 59 height 21
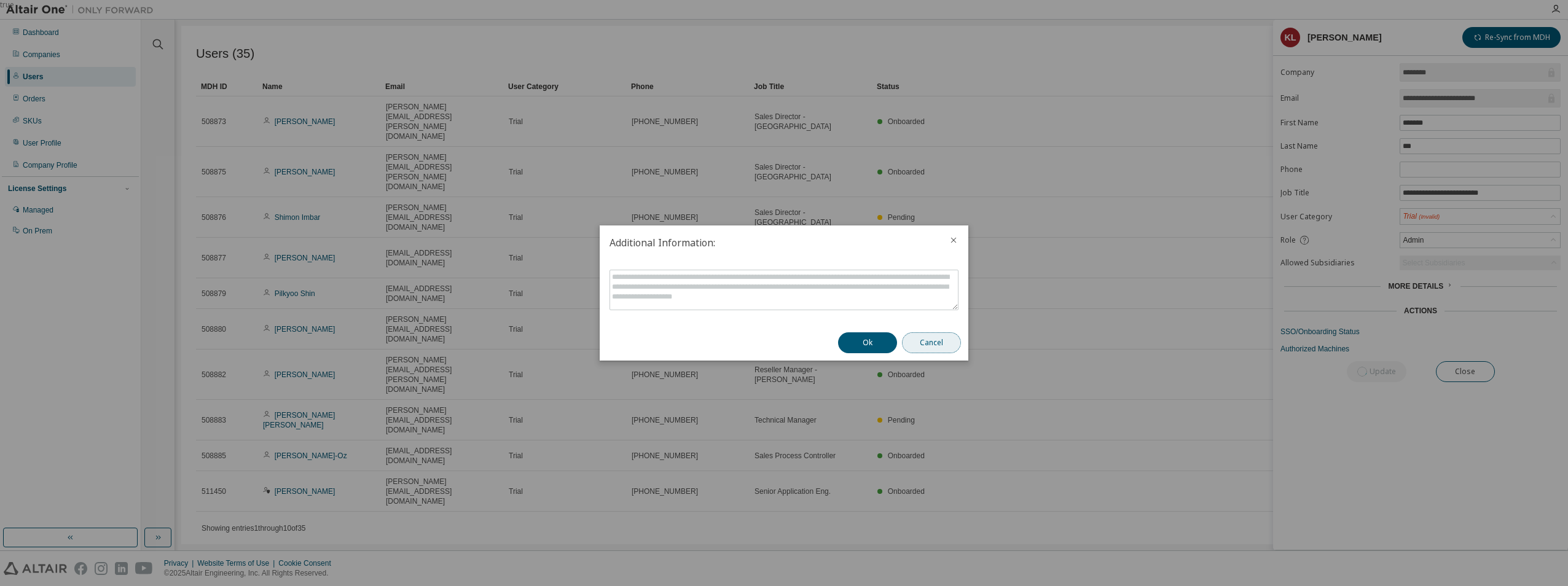
click at [935, 345] on button "Cancel" at bounding box center [932, 343] width 59 height 21
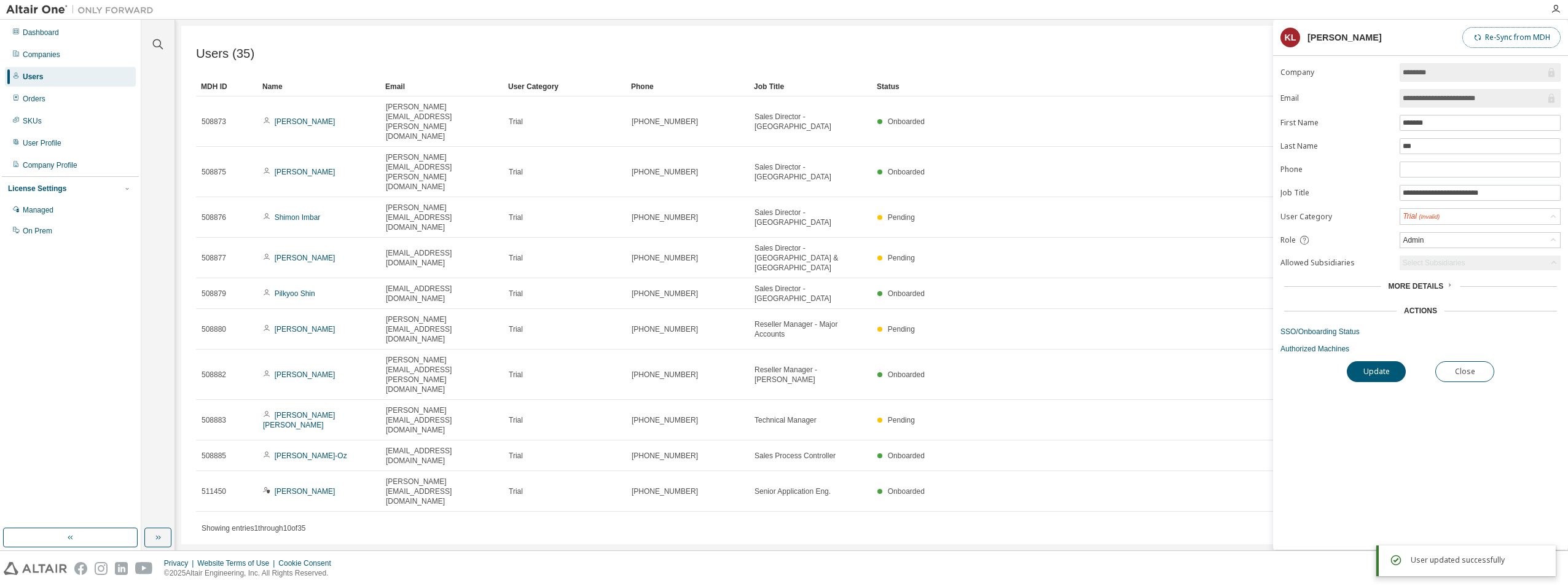
click at [1504, 43] on button "Re-Sync from MDH" at bounding box center [1511, 37] width 98 height 21
click at [1157, 429] on div "Users (35) Import From CSV Export To CSV Add User Clear Load Save Save As Field…" at bounding box center [871, 285] width 1381 height 518
click at [1538, 219] on div "Trial (Invalid)" at bounding box center [1480, 216] width 160 height 15
click at [1126, 427] on div "Users (35) Import From CSV Export To CSV Add User Clear Load Save Save As Field…" at bounding box center [871, 285] width 1381 height 518
click at [1535, 240] on div "Admin" at bounding box center [1480, 240] width 160 height 15
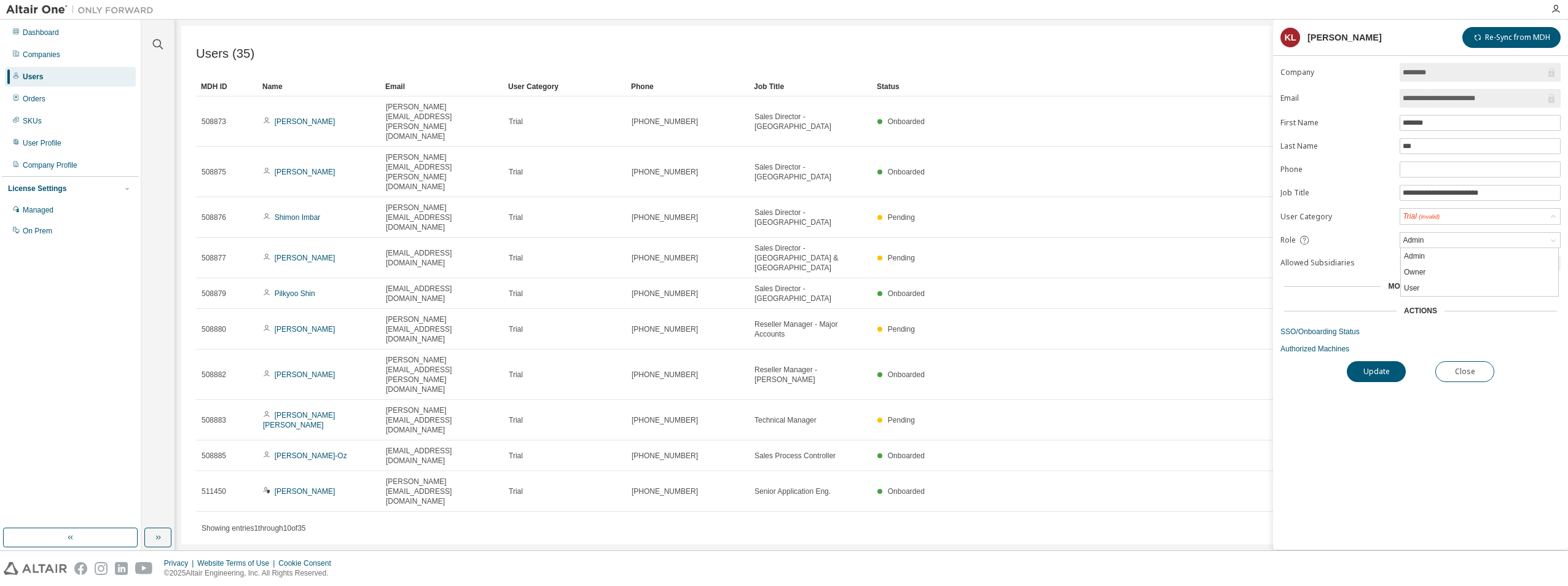
click at [1124, 415] on div "Users (35) Import From CSV Export To CSV Add User Clear Load Save Save As Field…" at bounding box center [871, 285] width 1381 height 518
click at [1116, 394] on div "Users (35) Import From CSV Export To CSV Add User Clear Load Save Save As Field…" at bounding box center [871, 285] width 1381 height 518
click at [1467, 375] on button "Close" at bounding box center [1465, 371] width 59 height 21
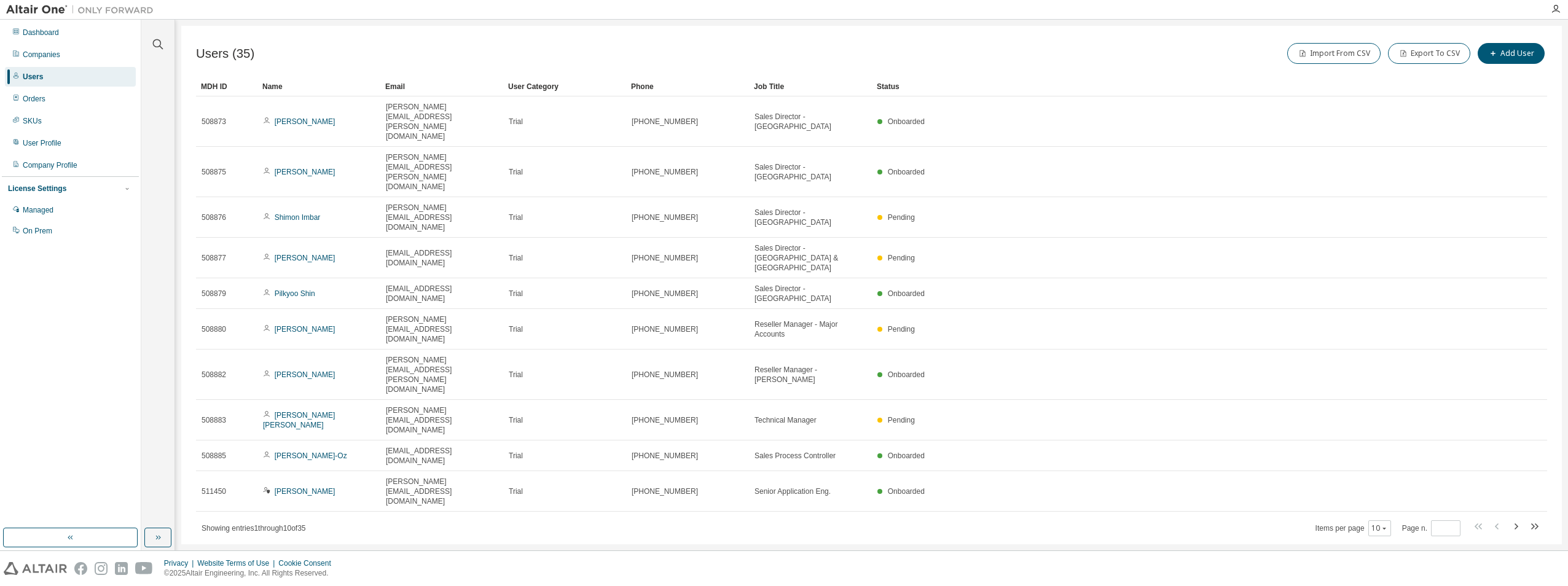
click at [903, 393] on div "Users (35) Import From CSV Export To CSV Add User Clear Load Save Save As Field…" at bounding box center [871, 285] width 1381 height 518
click at [1513, 519] on icon "button" at bounding box center [1516, 526] width 15 height 15
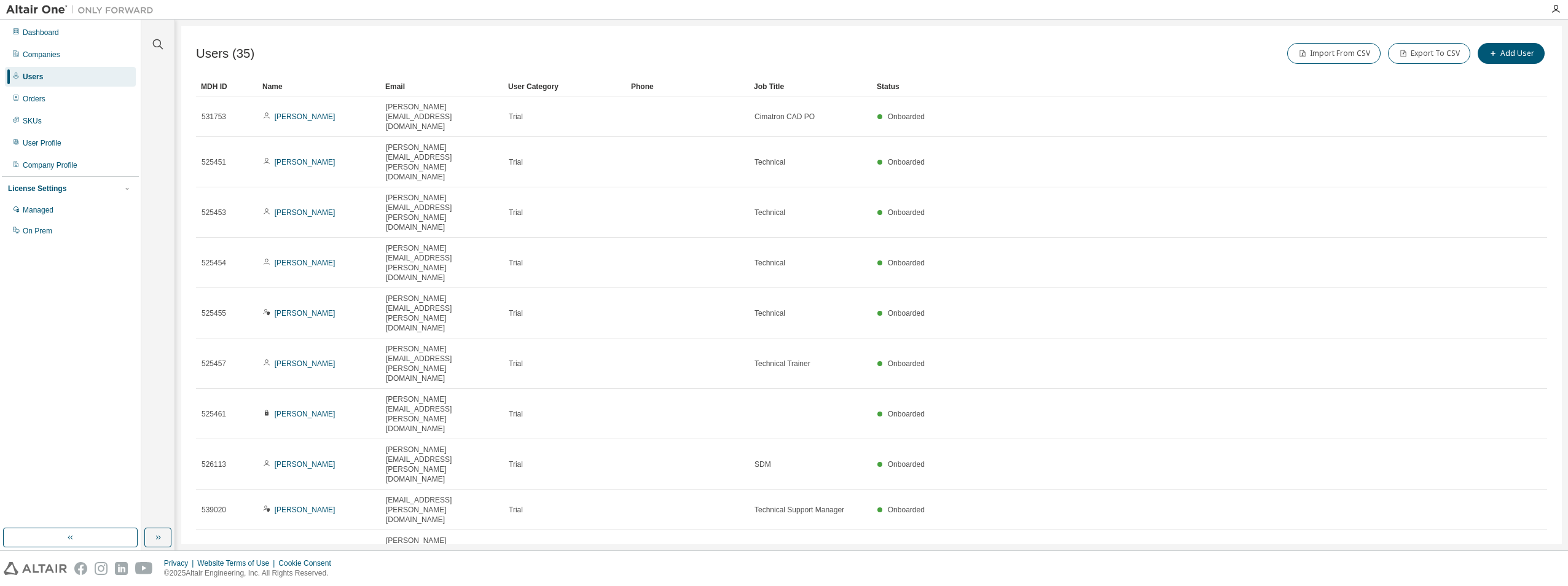
click at [1513, 585] on button "button" at bounding box center [1516, 597] width 15 height 18
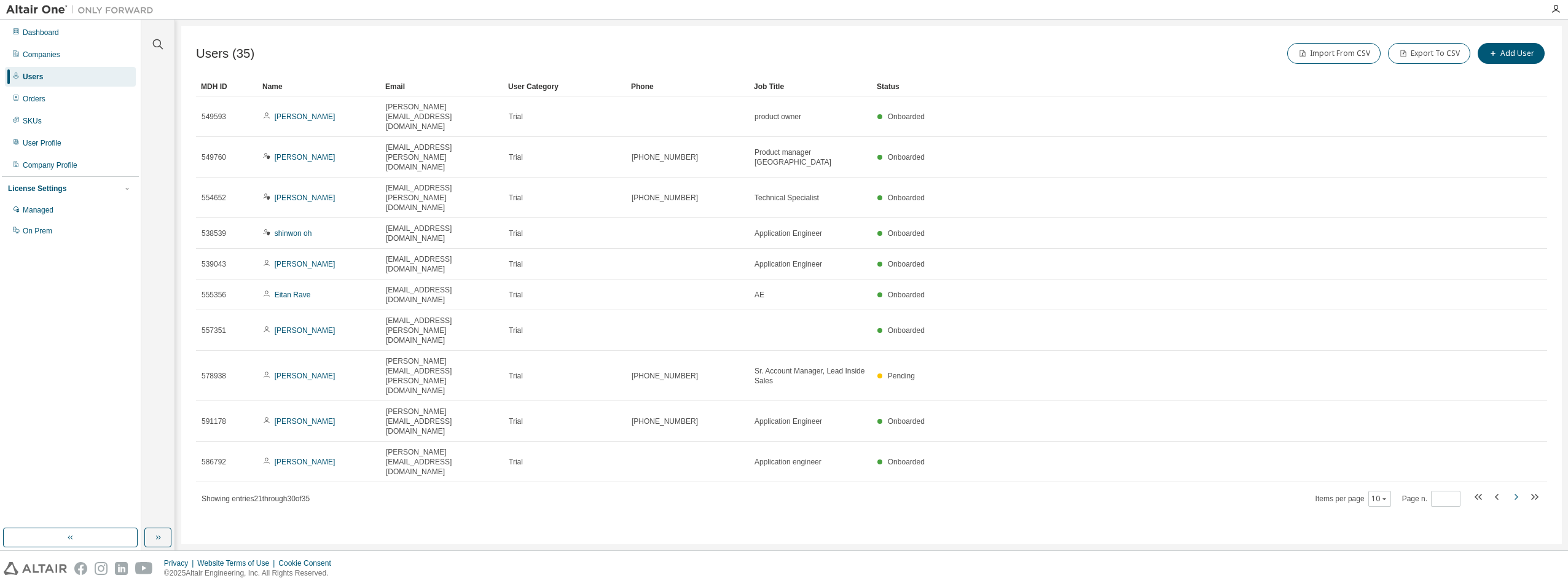
click at [1513, 490] on icon "button" at bounding box center [1516, 497] width 15 height 15
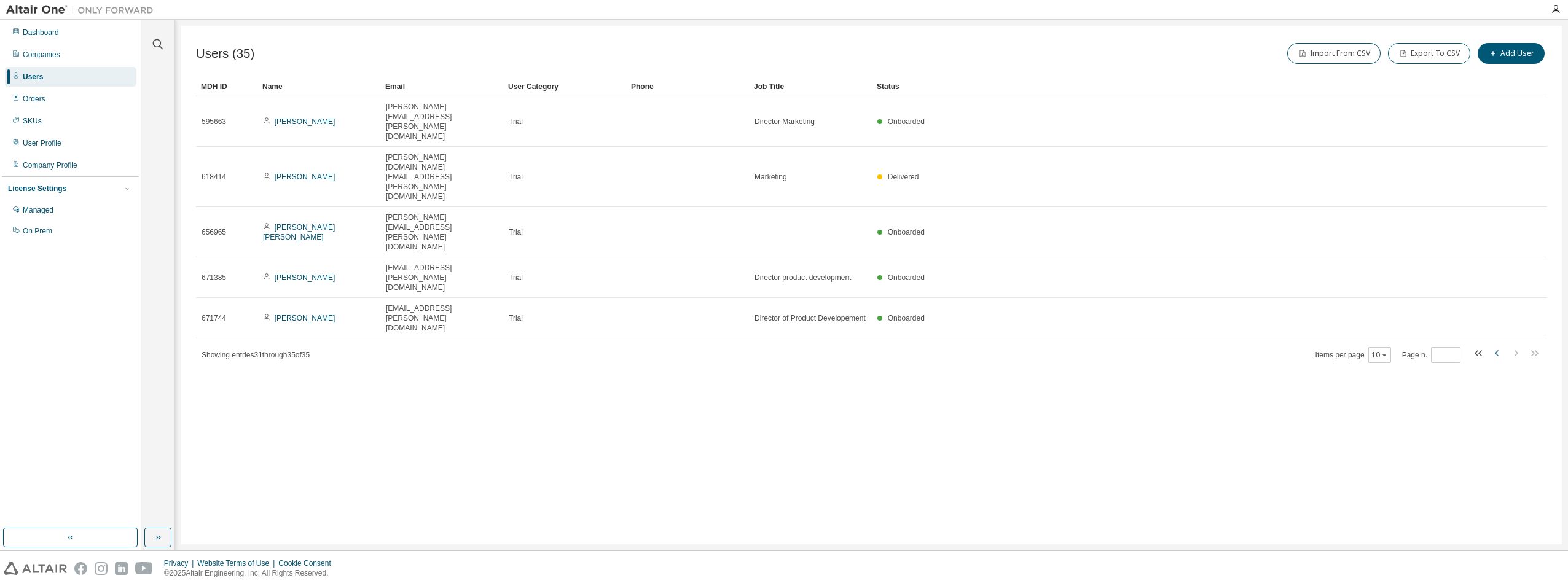
click at [1497, 350] on icon "button" at bounding box center [1497, 353] width 4 height 6
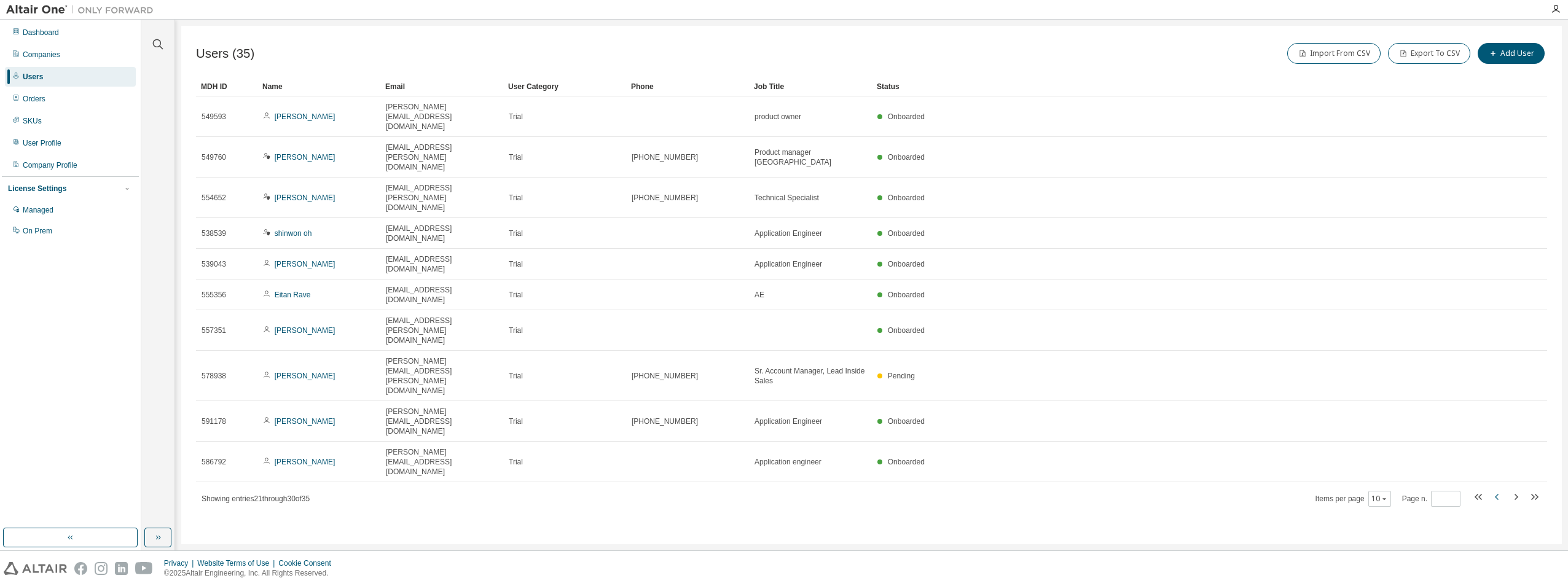
click at [1496, 494] on icon "button" at bounding box center [1497, 496] width 4 height 6
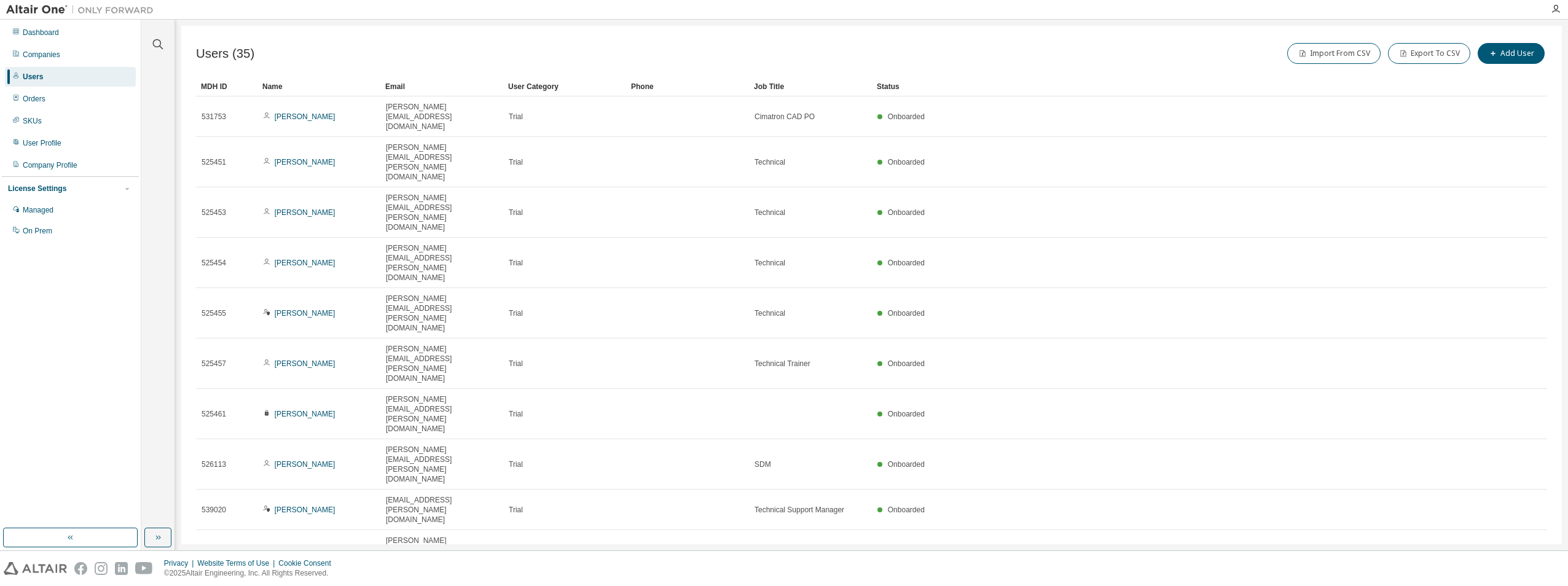
click at [1498, 585] on icon "button" at bounding box center [1497, 595] width 15 height 15
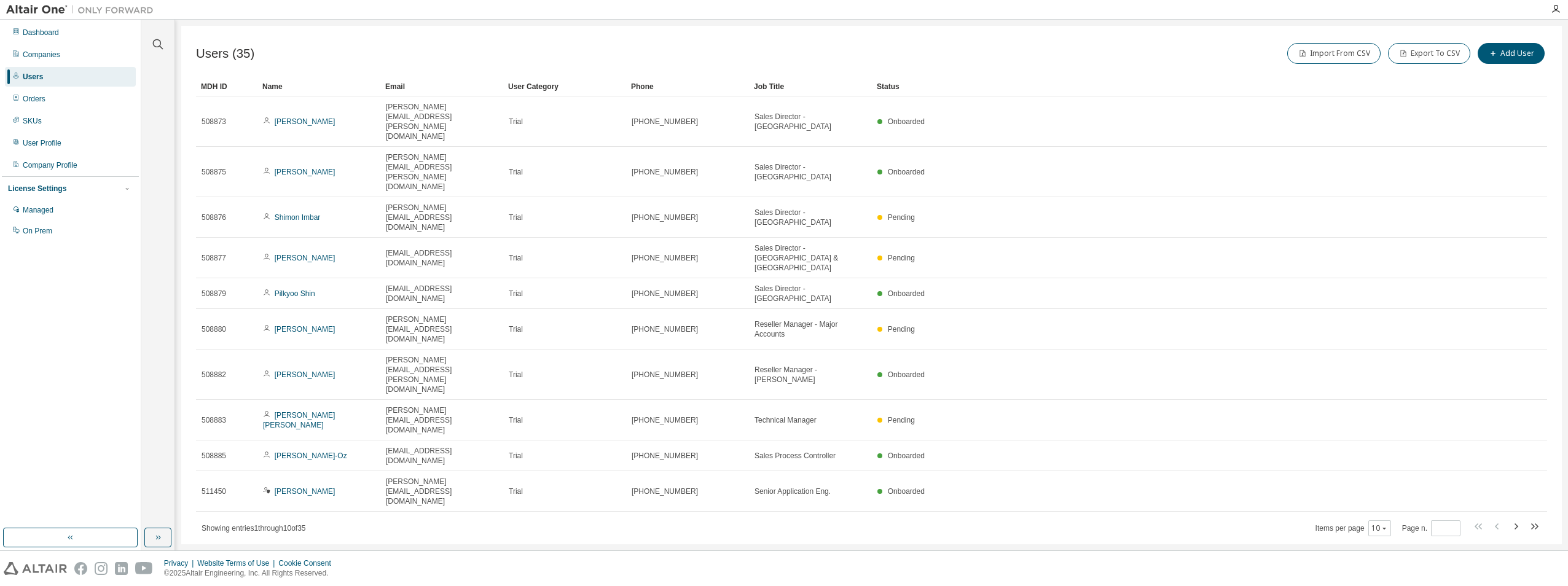
click at [1498, 319] on div "MDH ID Name Email User Category Phone Job Title Status 508873 Ulrich Sundermeie…" at bounding box center [871, 307] width 1351 height 460
click at [1514, 519] on icon "button" at bounding box center [1516, 526] width 15 height 15
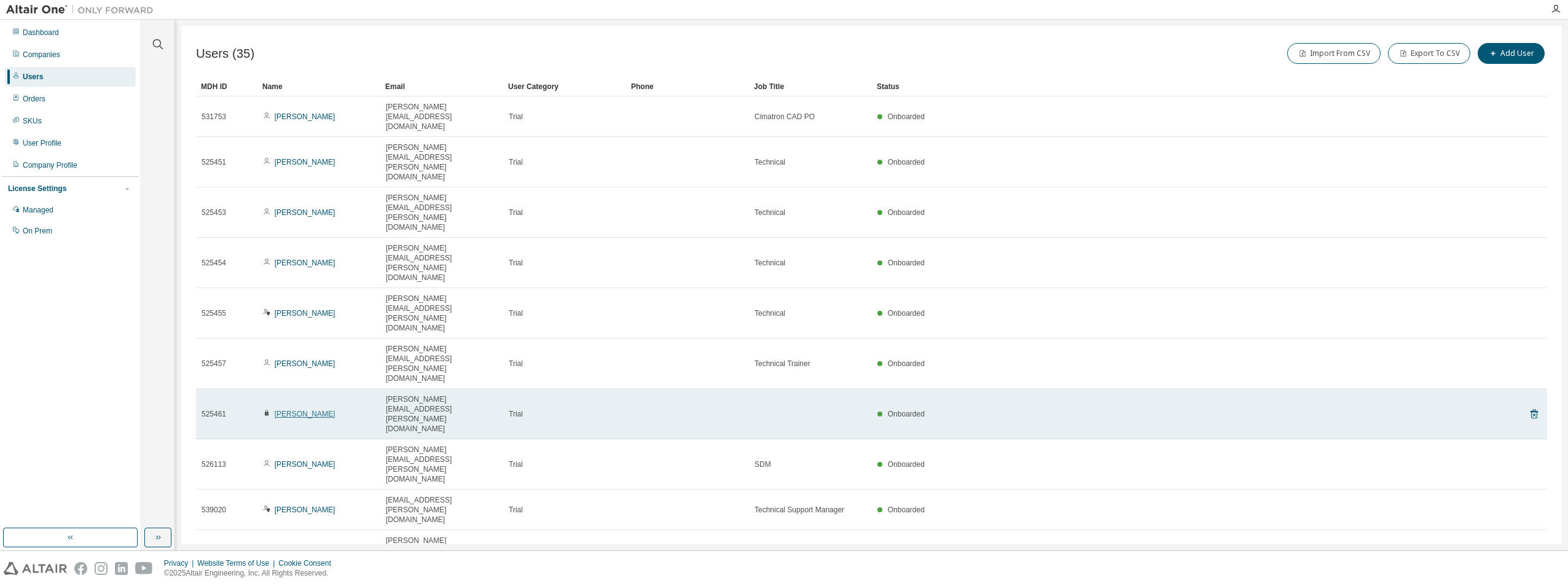
click at [298, 409] on link "[PERSON_NAME]" at bounding box center [304, 413] width 61 height 9
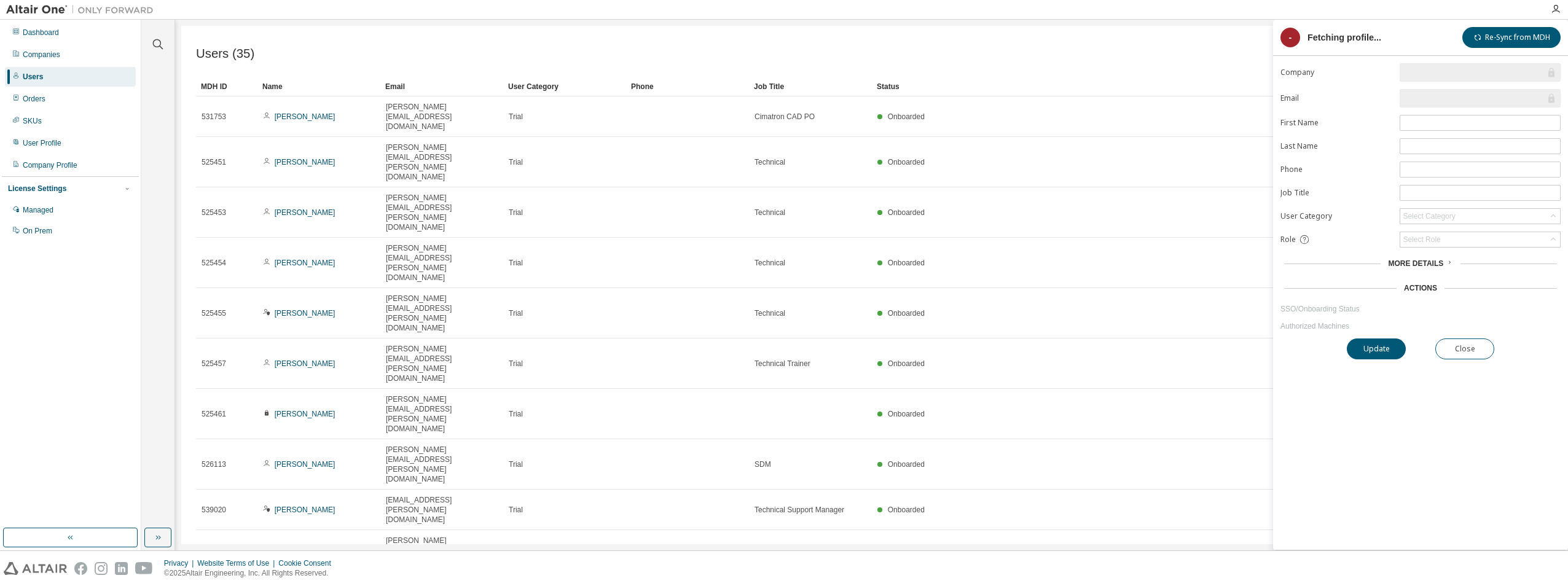
type input "*"
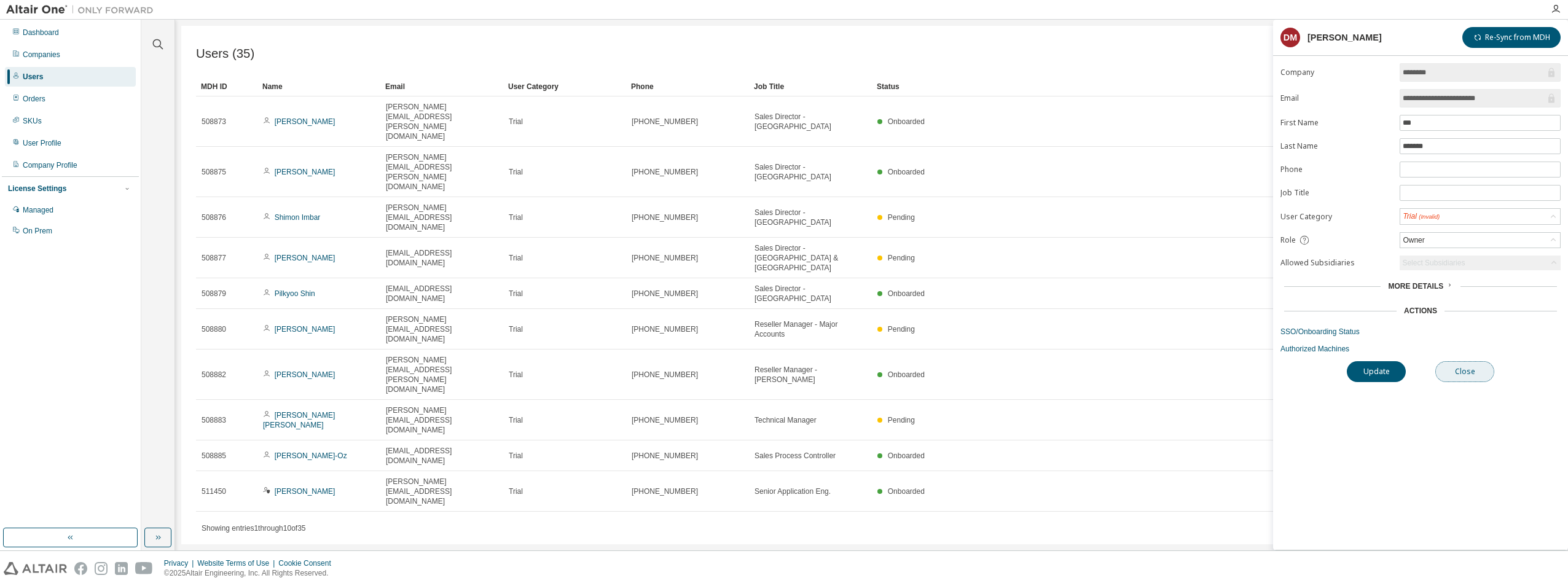
click at [1461, 371] on button "Close" at bounding box center [1465, 371] width 59 height 21
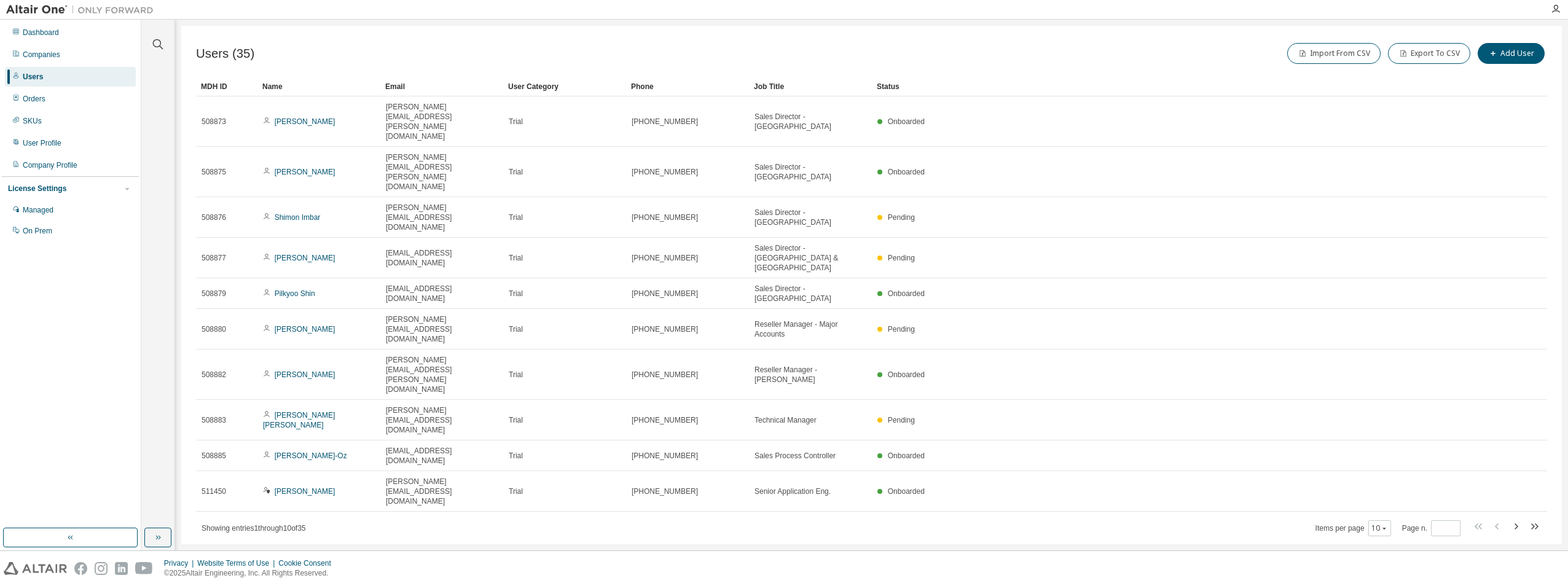
drag, startPoint x: 1011, startPoint y: 403, endPoint x: 974, endPoint y: 401, distance: 37.1
click at [1000, 404] on div "Users (35) Import From CSV Export To CSV Add User Clear Load Save Save As Field…" at bounding box center [871, 285] width 1381 height 518
click at [72, 468] on div "Dashboard Companies Users Orders SKUs User Profile Company Profile License Sett…" at bounding box center [70, 274] width 137 height 505
